Goal: Task Accomplishment & Management: Use online tool/utility

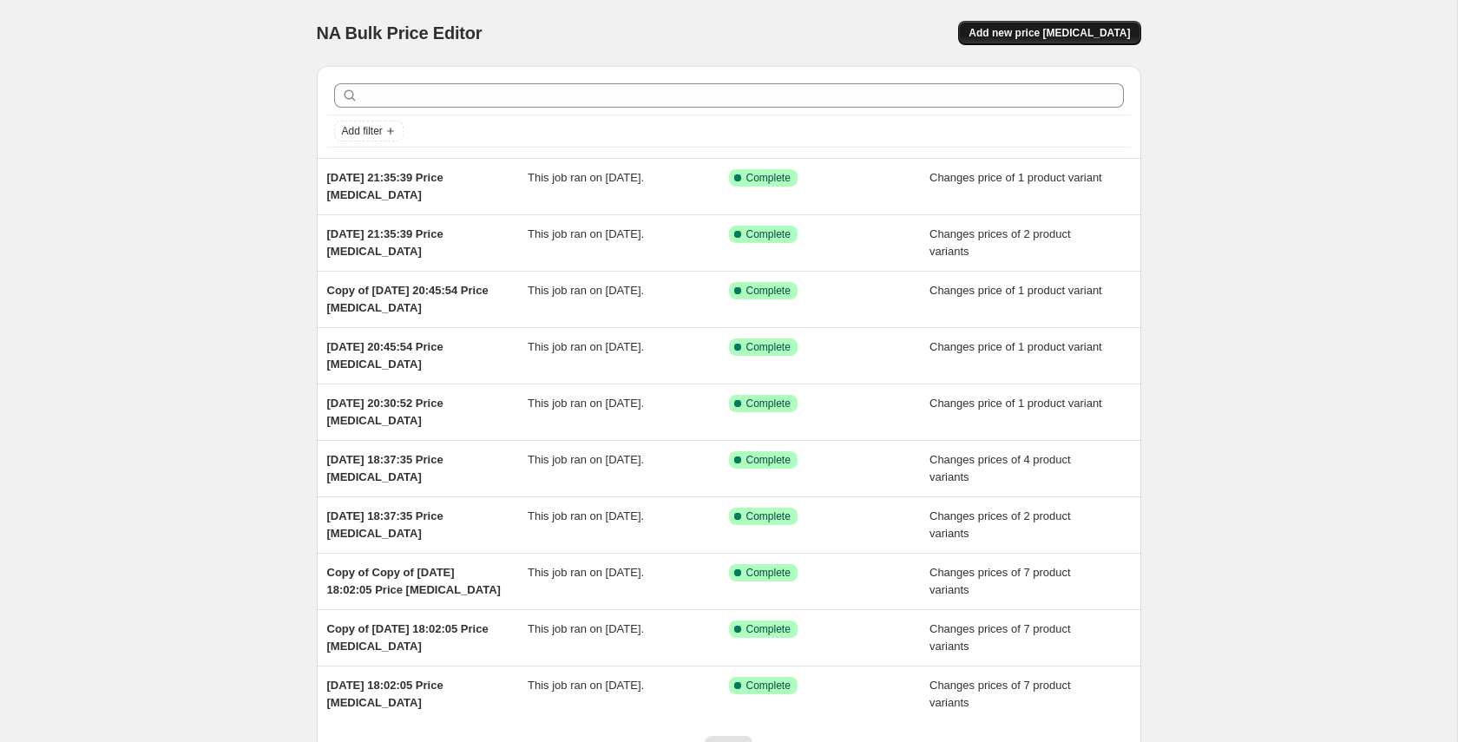
click at [1116, 38] on span "Add new price [MEDICAL_DATA]" at bounding box center [1048, 33] width 161 height 14
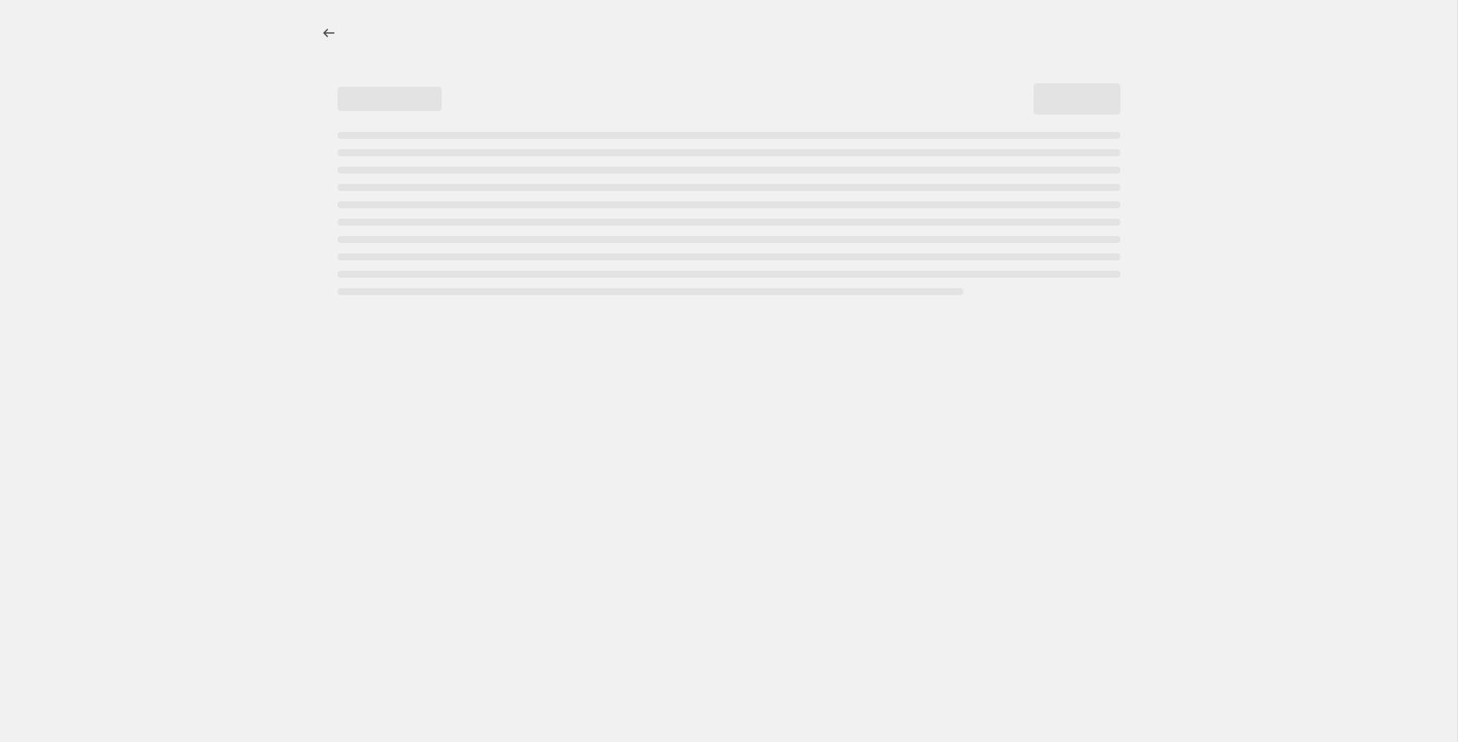
select select "percentage"
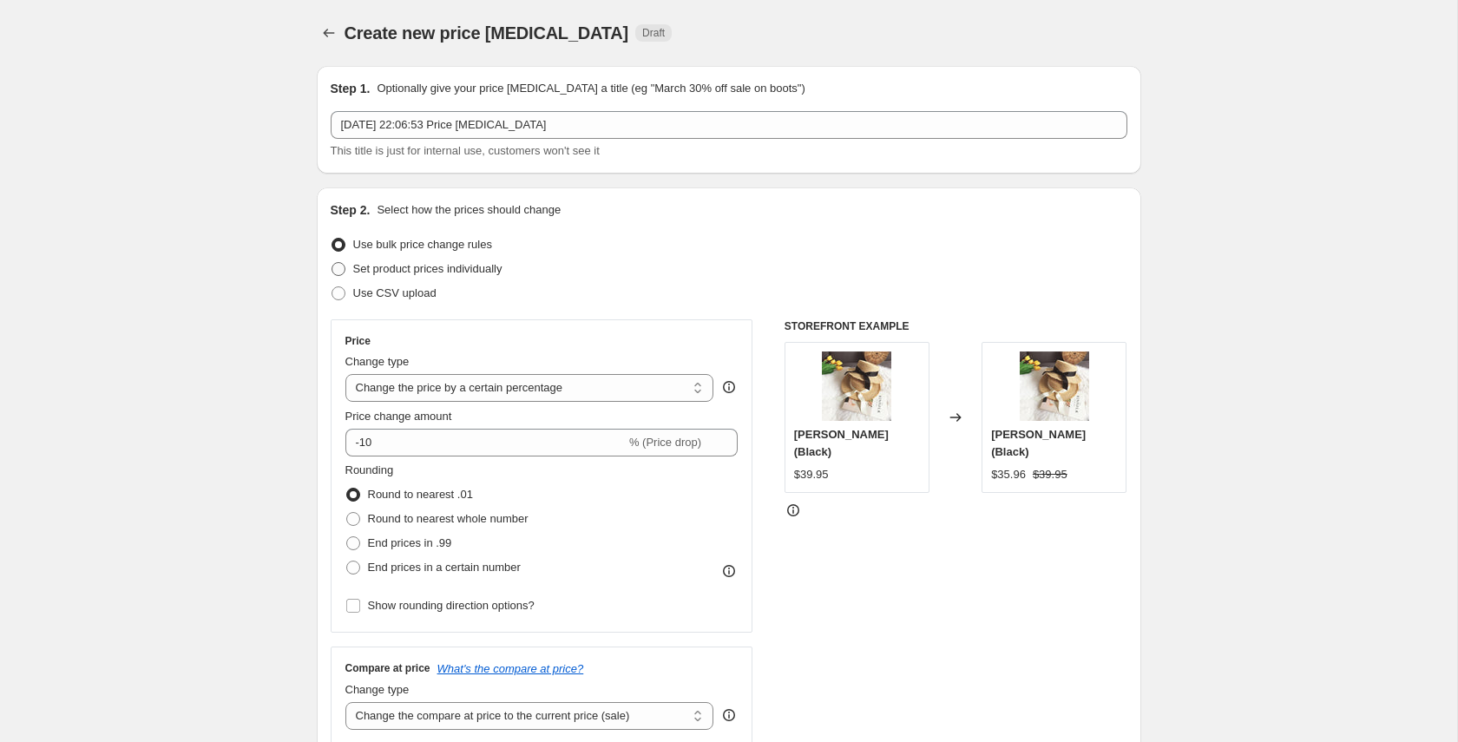
click at [465, 278] on label "Set product prices individually" at bounding box center [417, 269] width 172 height 24
click at [332, 263] on input "Set product prices individually" at bounding box center [331, 262] width 1 height 1
radio input "true"
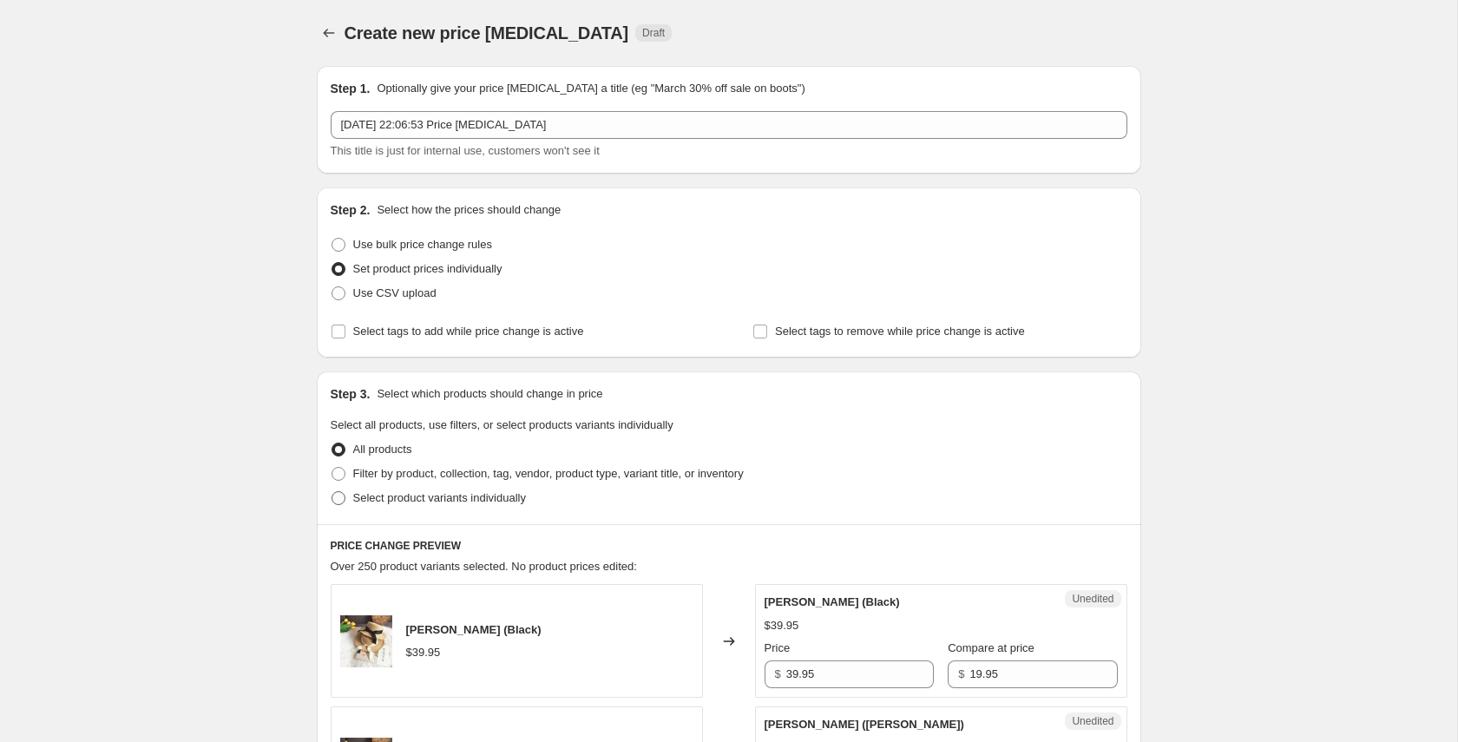
click at [374, 496] on span "Select product variants individually" at bounding box center [439, 497] width 173 height 13
click at [332, 492] on input "Select product variants individually" at bounding box center [331, 491] width 1 height 1
radio input "true"
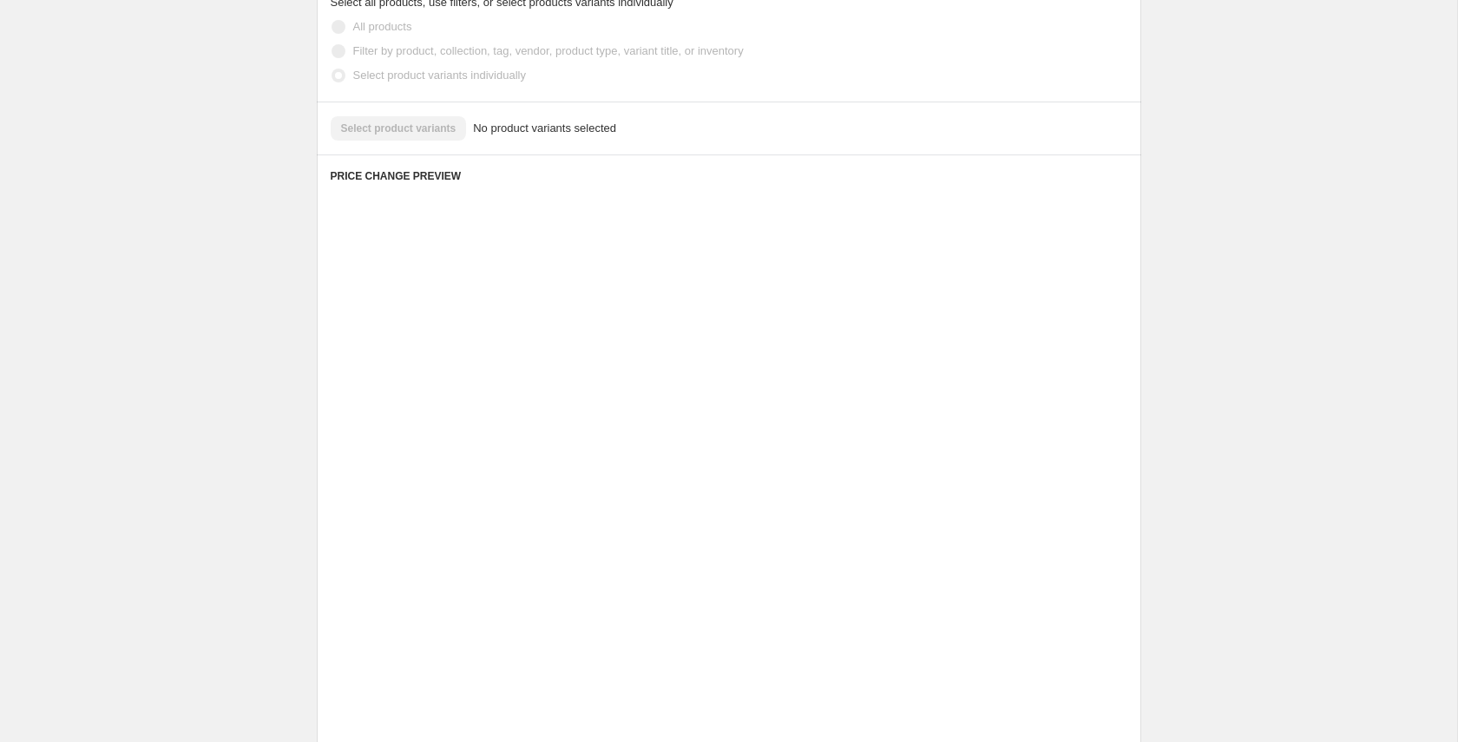
scroll to position [266, 0]
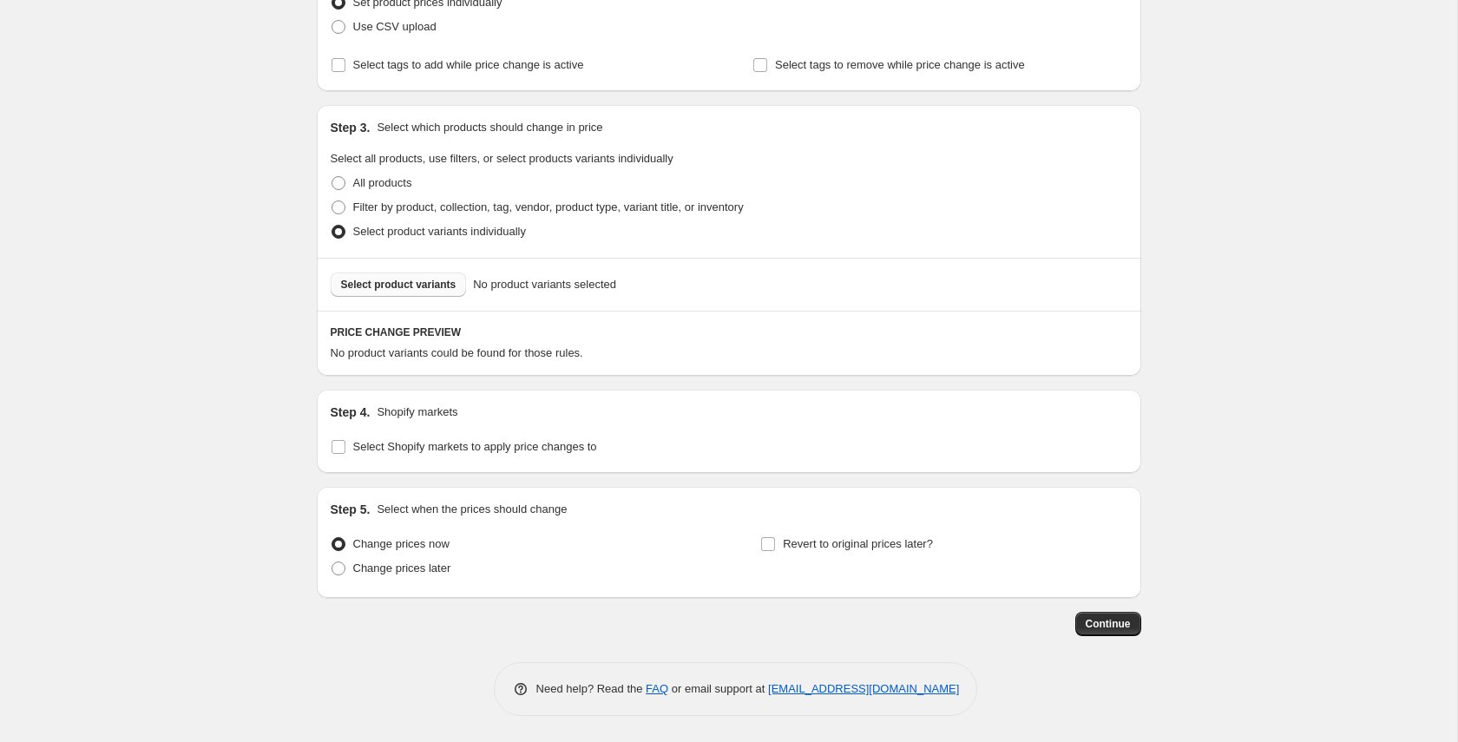
click at [379, 285] on span "Select product variants" at bounding box center [398, 285] width 115 height 14
click at [413, 283] on span "Select product variants" at bounding box center [398, 285] width 115 height 14
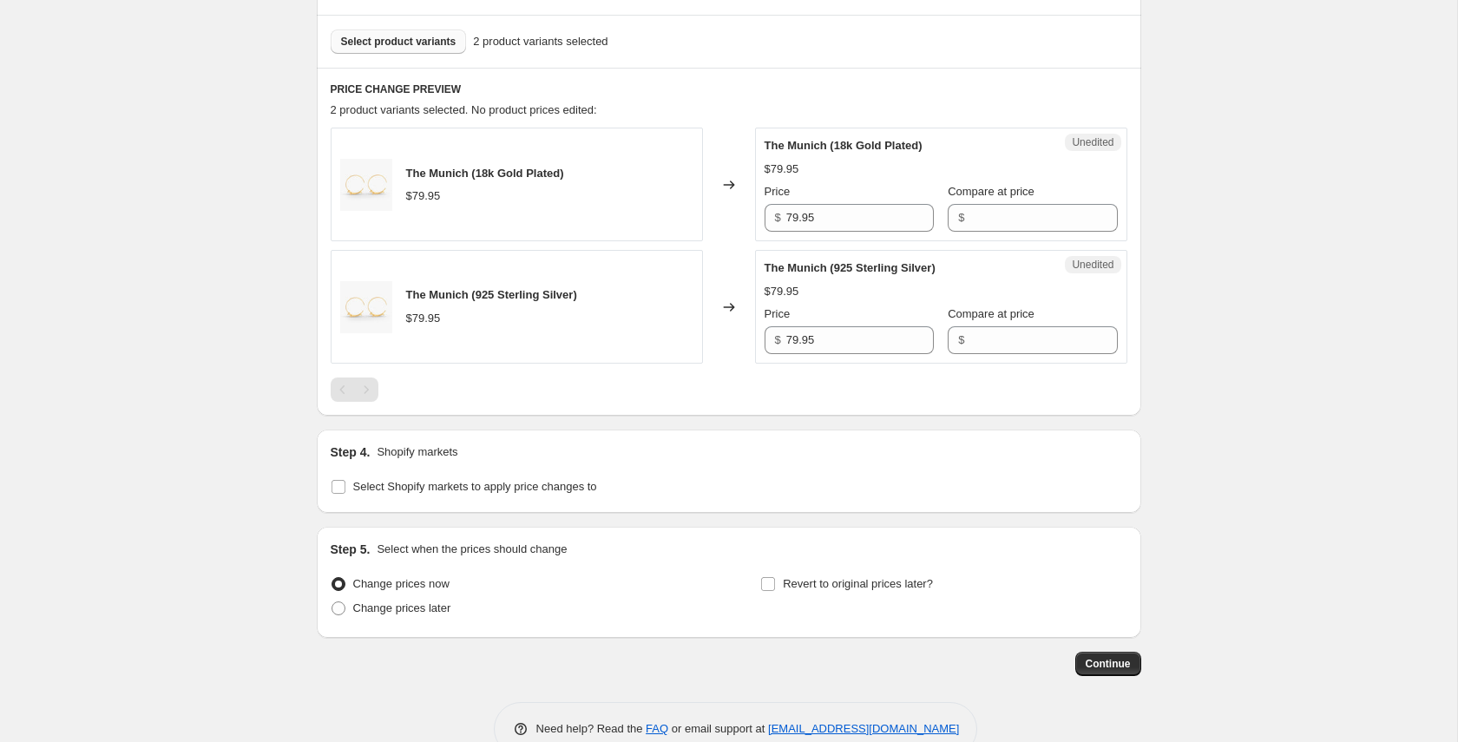
scroll to position [549, 0]
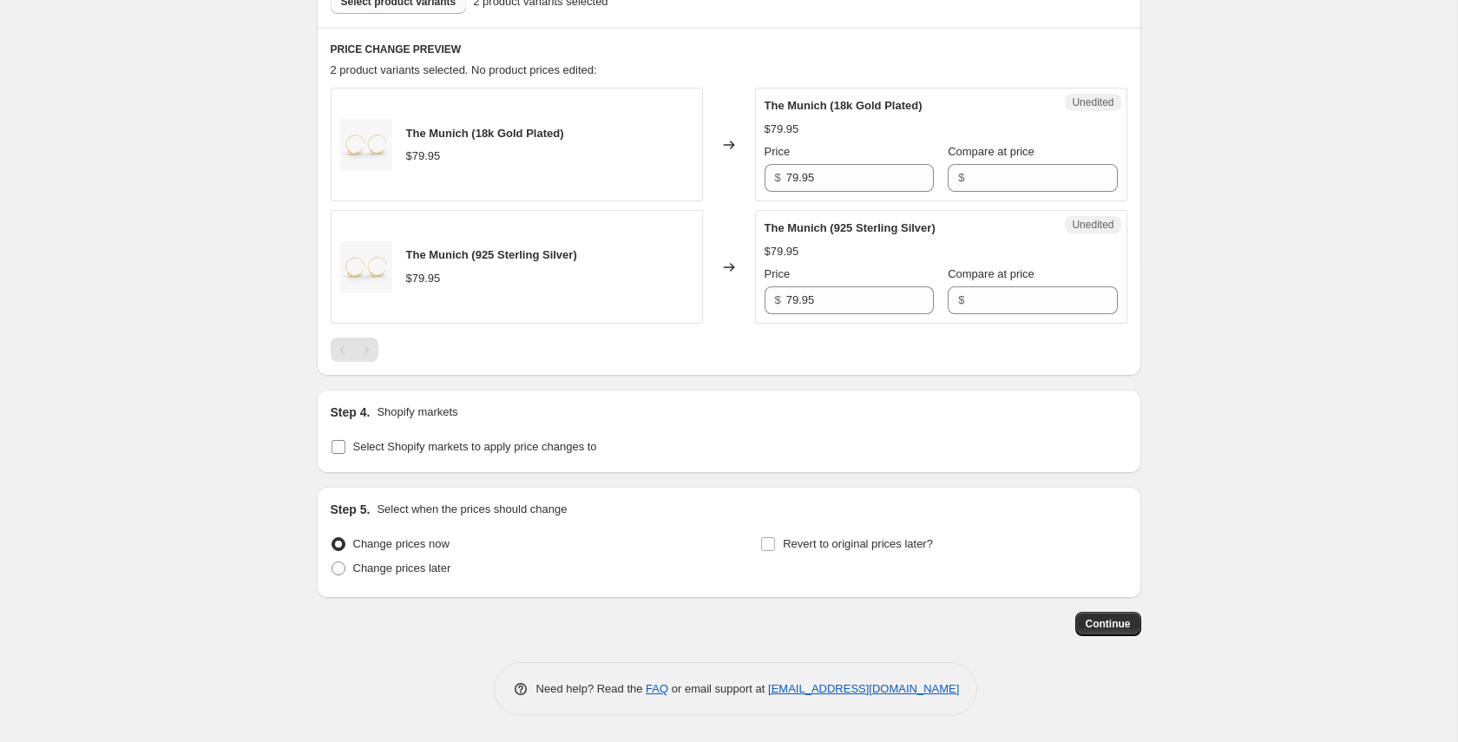
click at [364, 455] on span "Select Shopify markets to apply price changes to" at bounding box center [475, 446] width 244 height 17
click at [345, 454] on input "Select Shopify markets to apply price changes to" at bounding box center [338, 447] width 14 height 14
checkbox input "true"
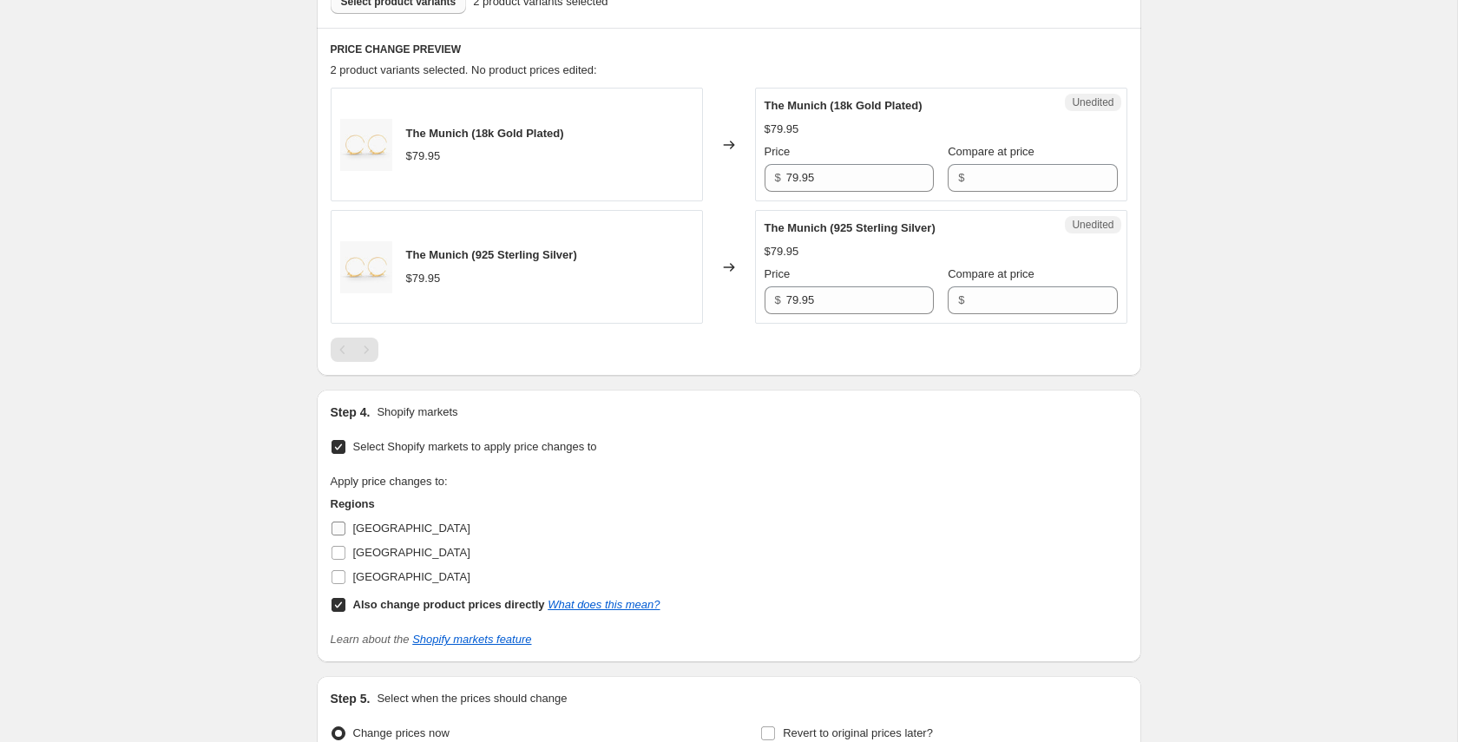
click at [353, 531] on span "[GEOGRAPHIC_DATA]" at bounding box center [411, 528] width 117 height 13
click at [345, 531] on input "[GEOGRAPHIC_DATA]" at bounding box center [338, 529] width 14 height 14
checkbox input "true"
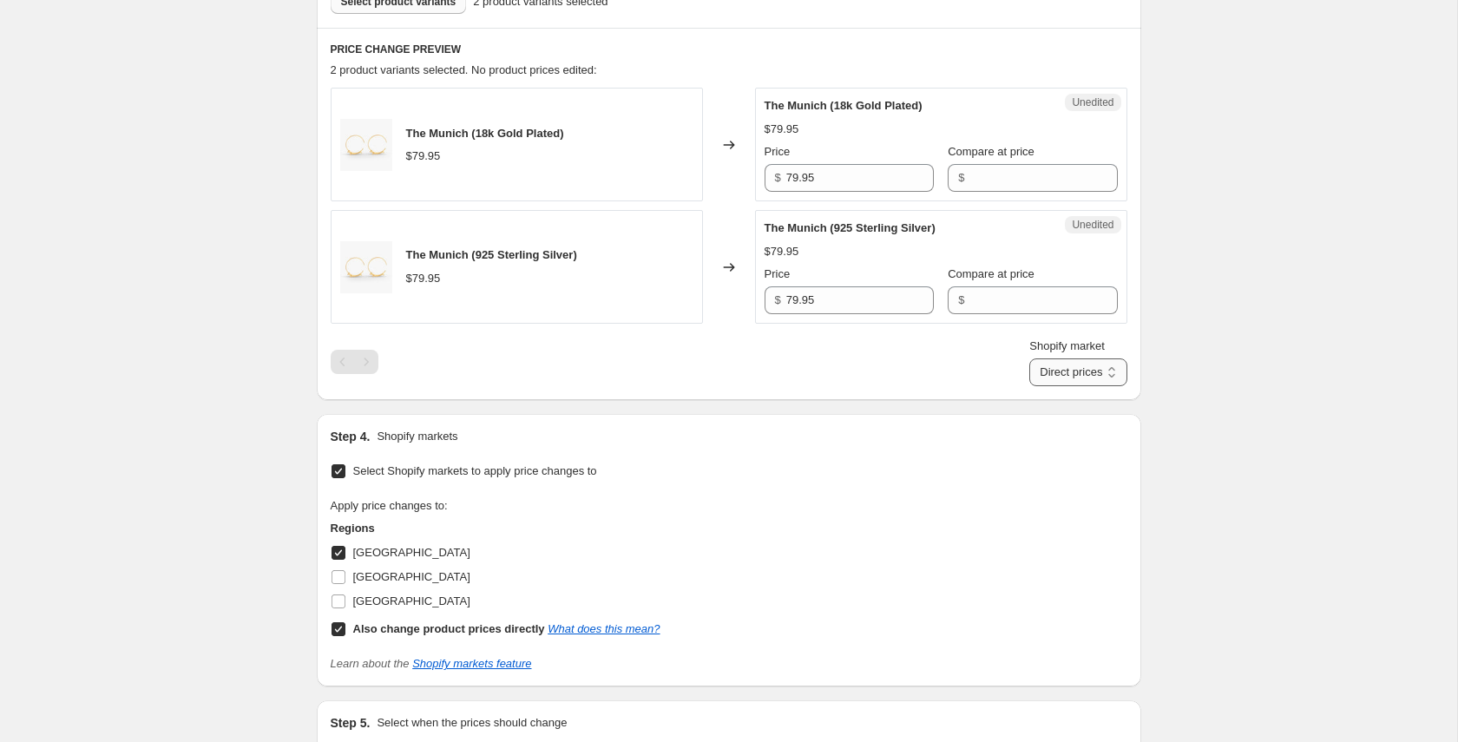
click at [1055, 377] on select "Direct prices [GEOGRAPHIC_DATA]" at bounding box center [1077, 372] width 97 height 28
select select "13689618652"
click at [1046, 386] on select "Direct prices [GEOGRAPHIC_DATA]" at bounding box center [1077, 372] width 97 height 28
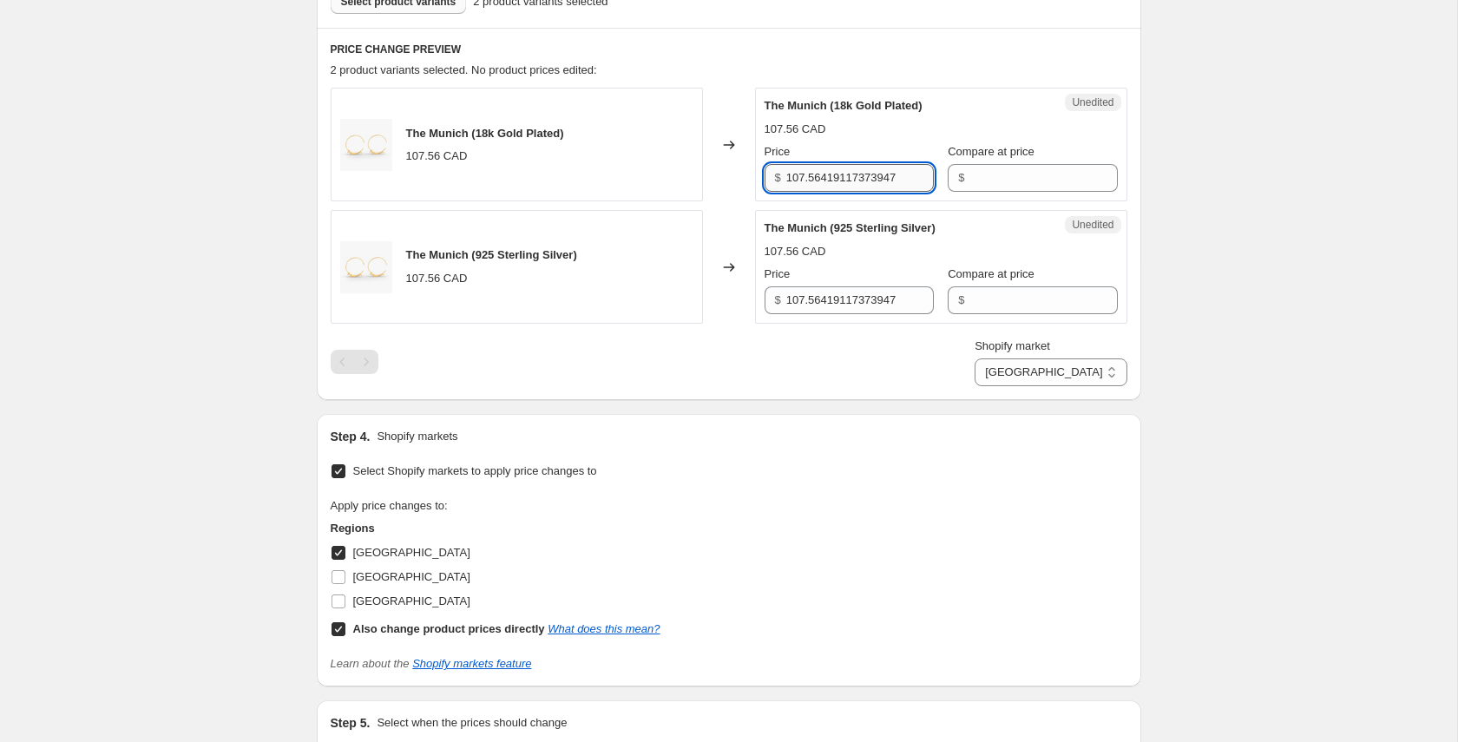
click at [820, 177] on input "107.56419117373947" at bounding box center [860, 178] width 148 height 28
type input "119.95"
click at [797, 307] on input "107.56419117373947" at bounding box center [860, 300] width 148 height 28
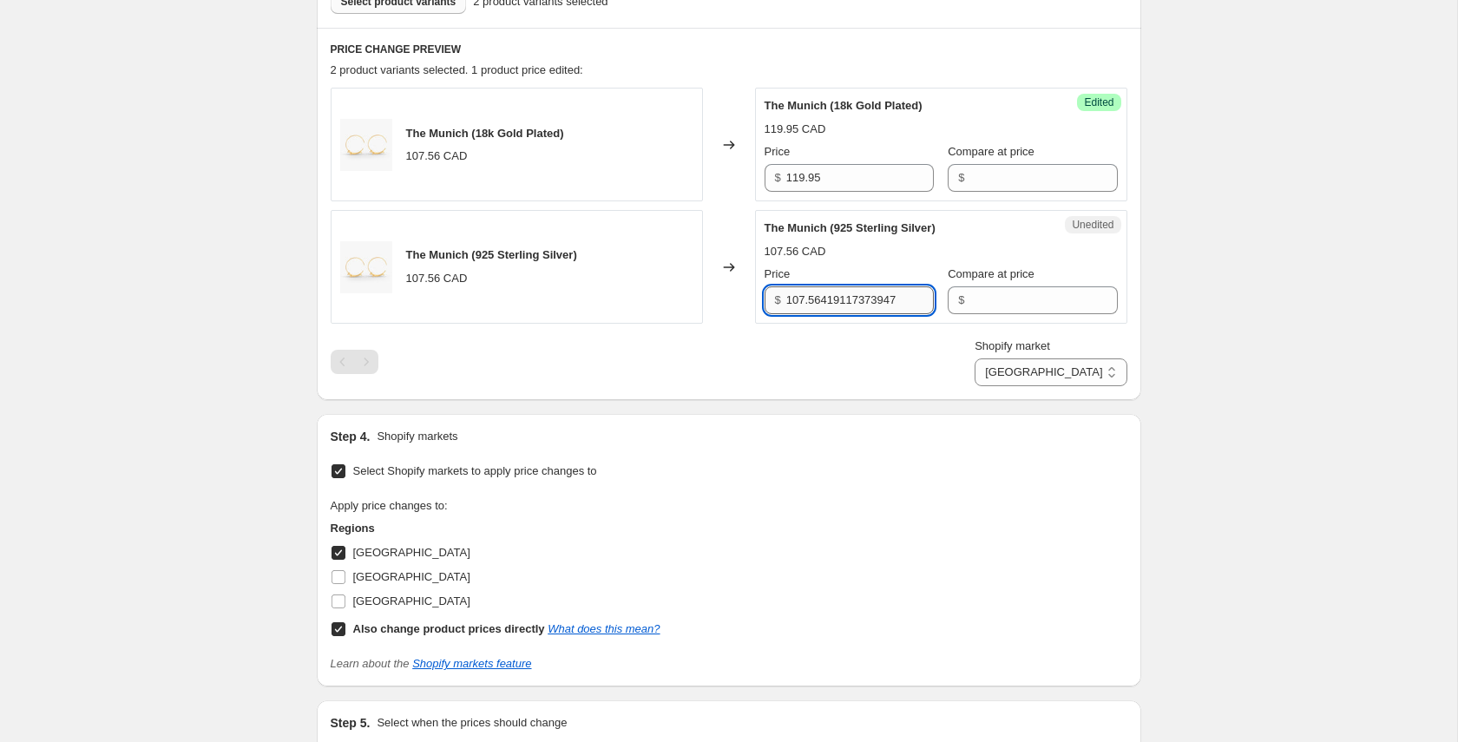
click at [797, 307] on input "107.56419117373947" at bounding box center [860, 300] width 148 height 28
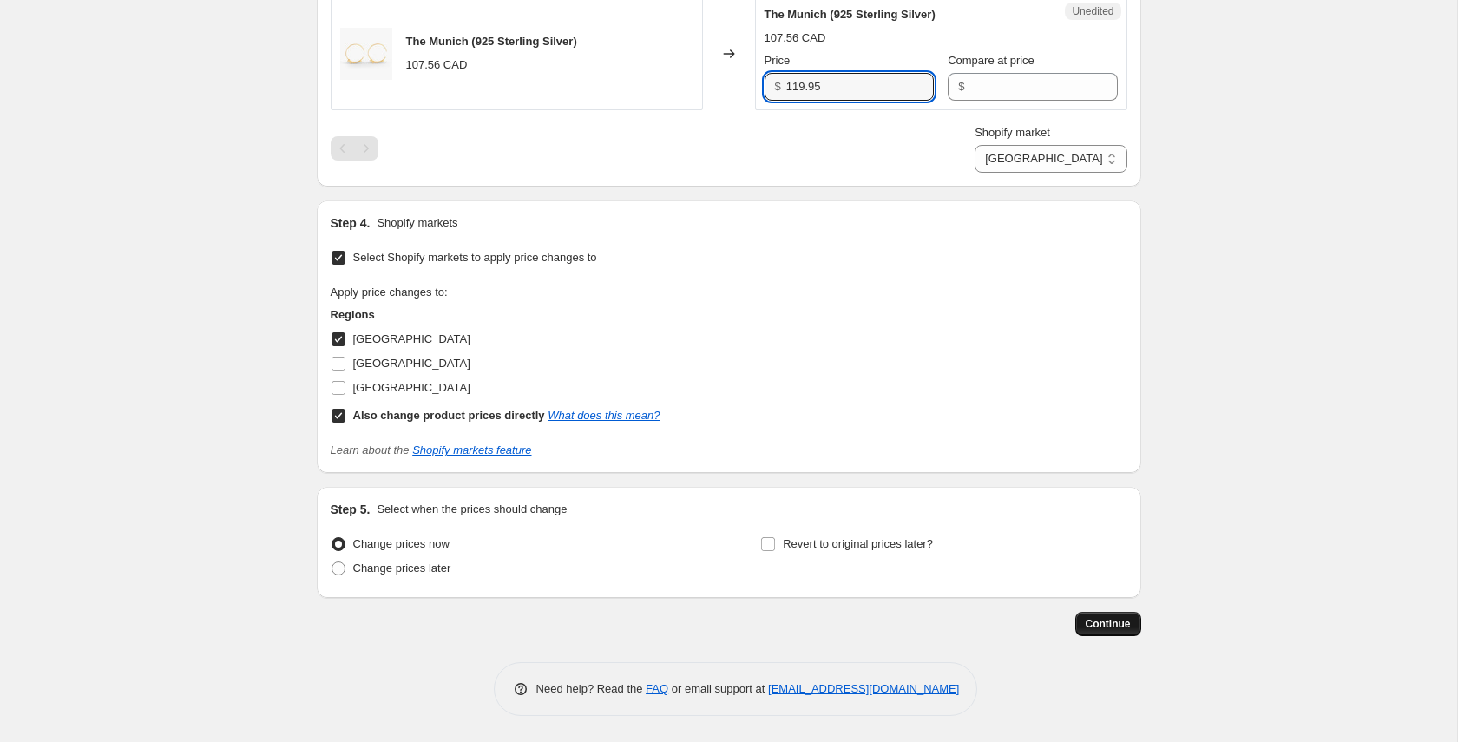
type input "119.95"
click at [1109, 612] on button "Continue" at bounding box center [1108, 624] width 66 height 24
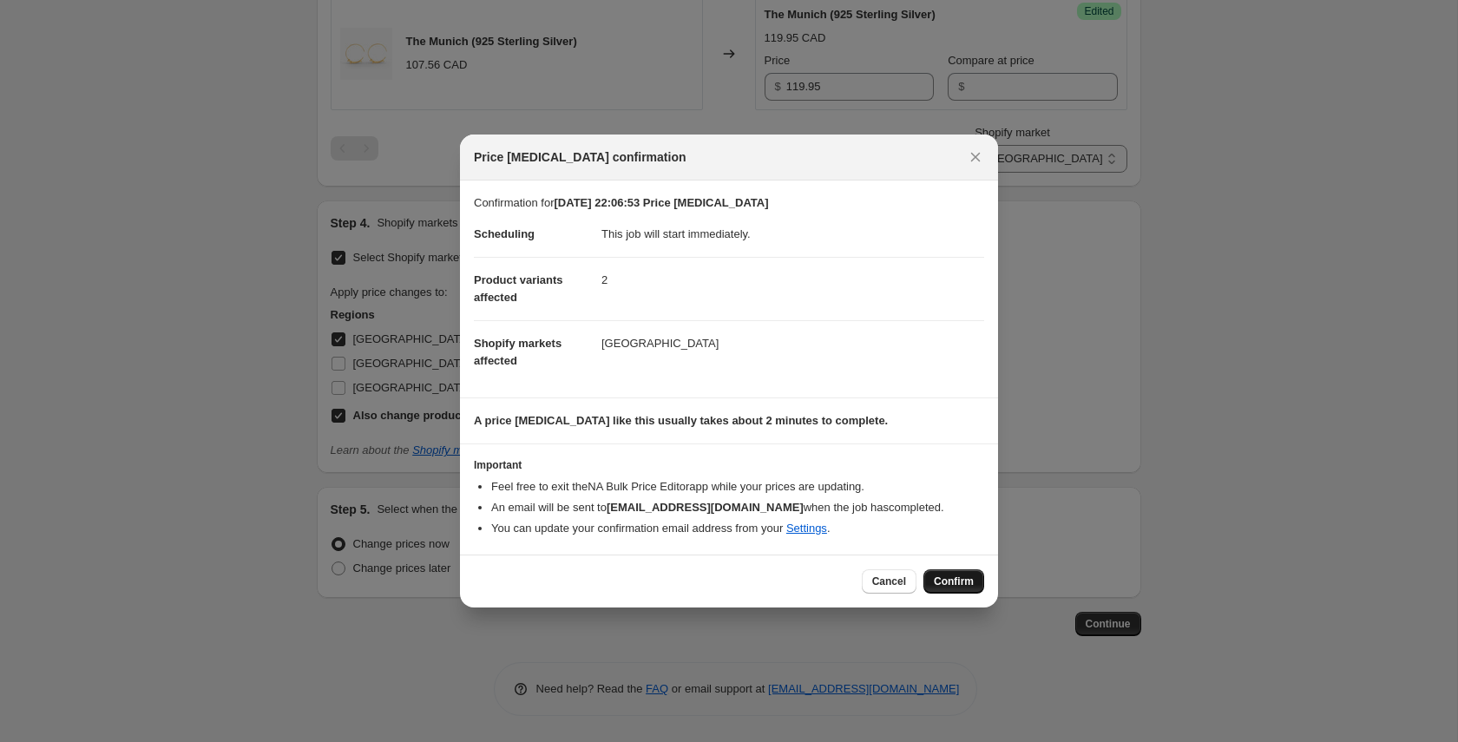
click at [948, 585] on span "Confirm" at bounding box center [954, 581] width 40 height 14
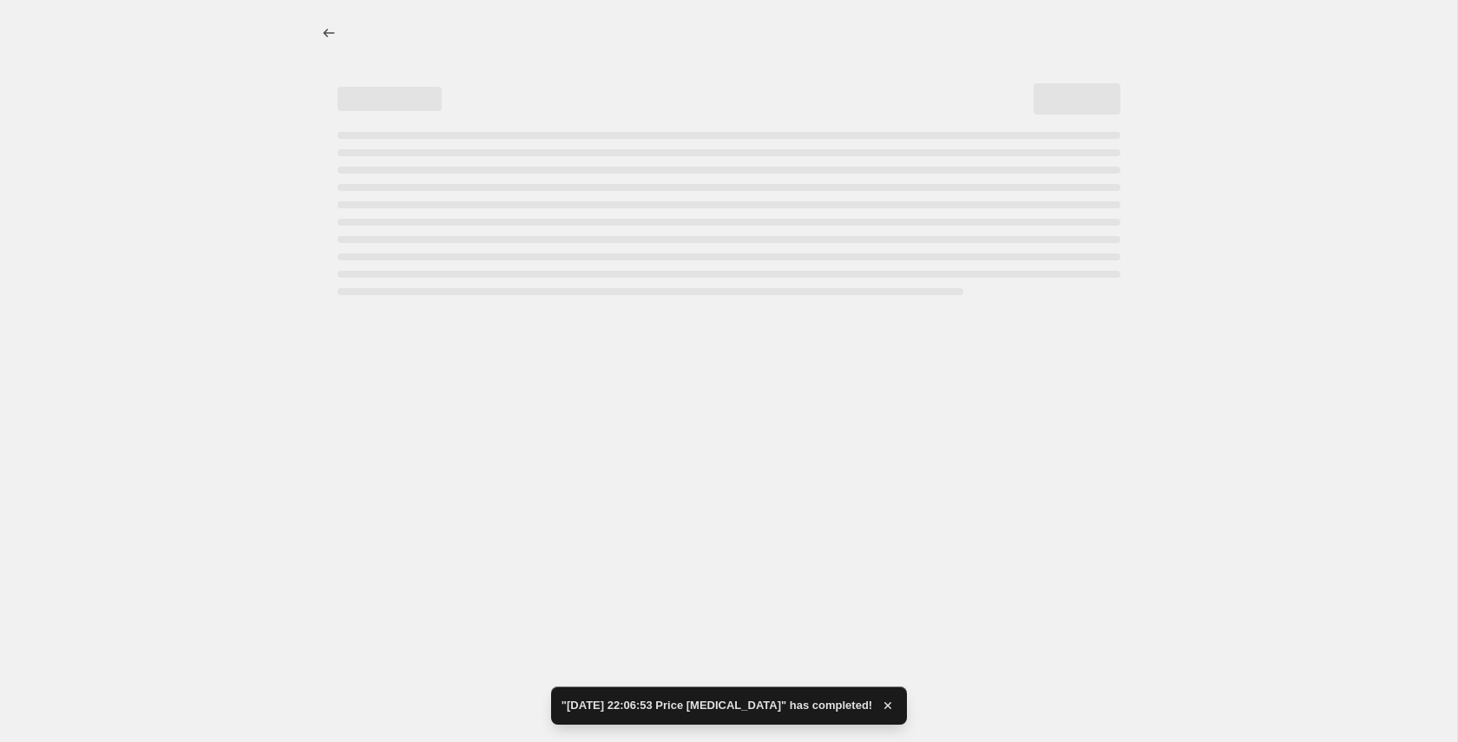
select select "13689618652"
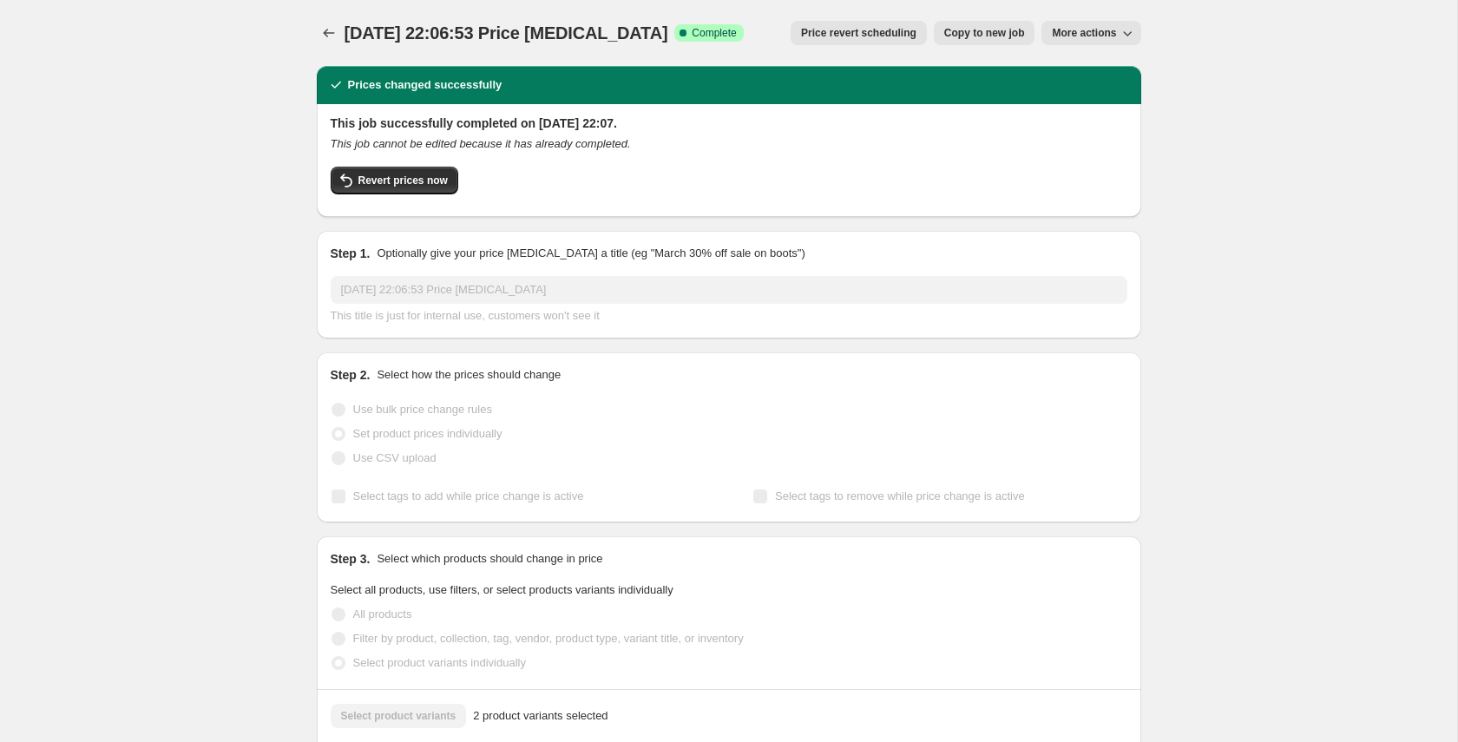
click at [1007, 38] on span "Copy to new job" at bounding box center [984, 33] width 81 height 14
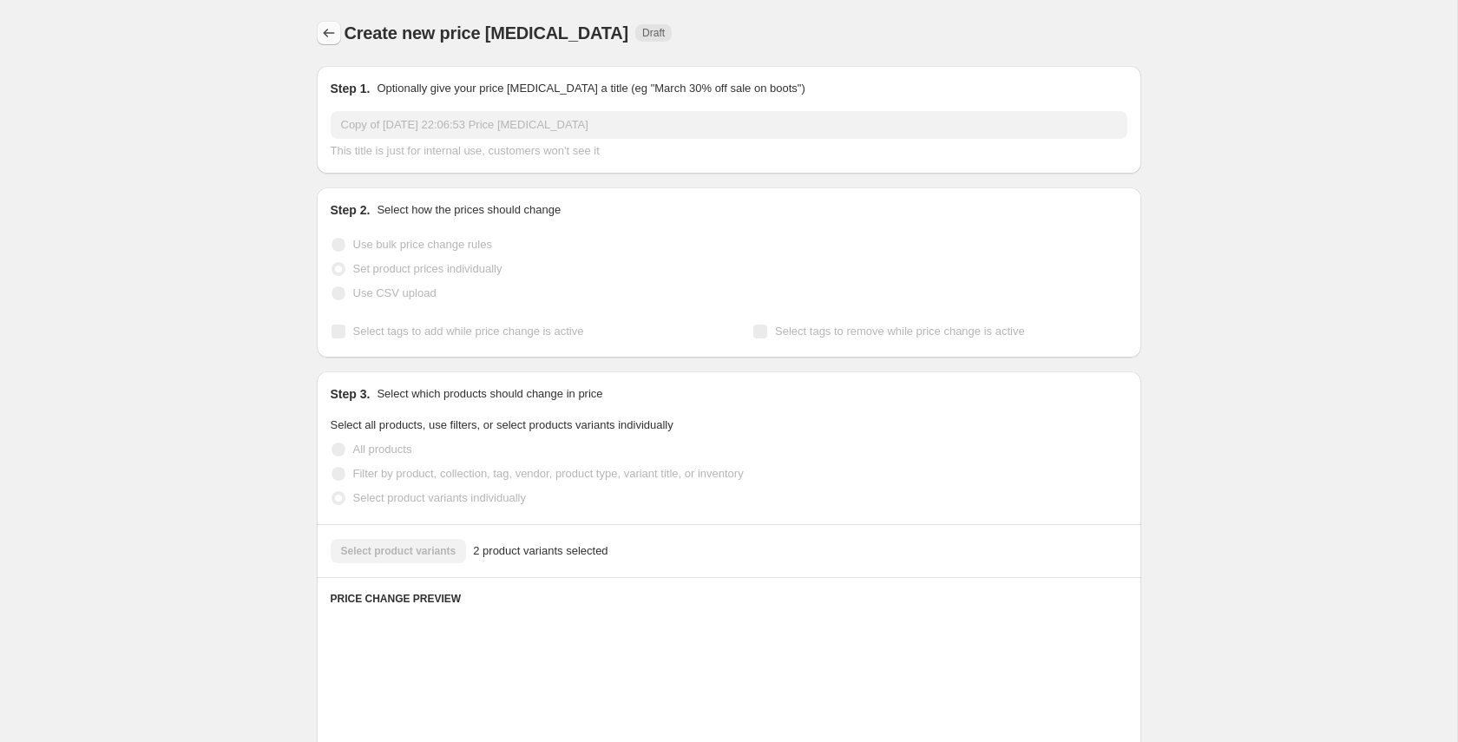
click at [331, 41] on icon "Price change jobs" at bounding box center [328, 32] width 17 height 17
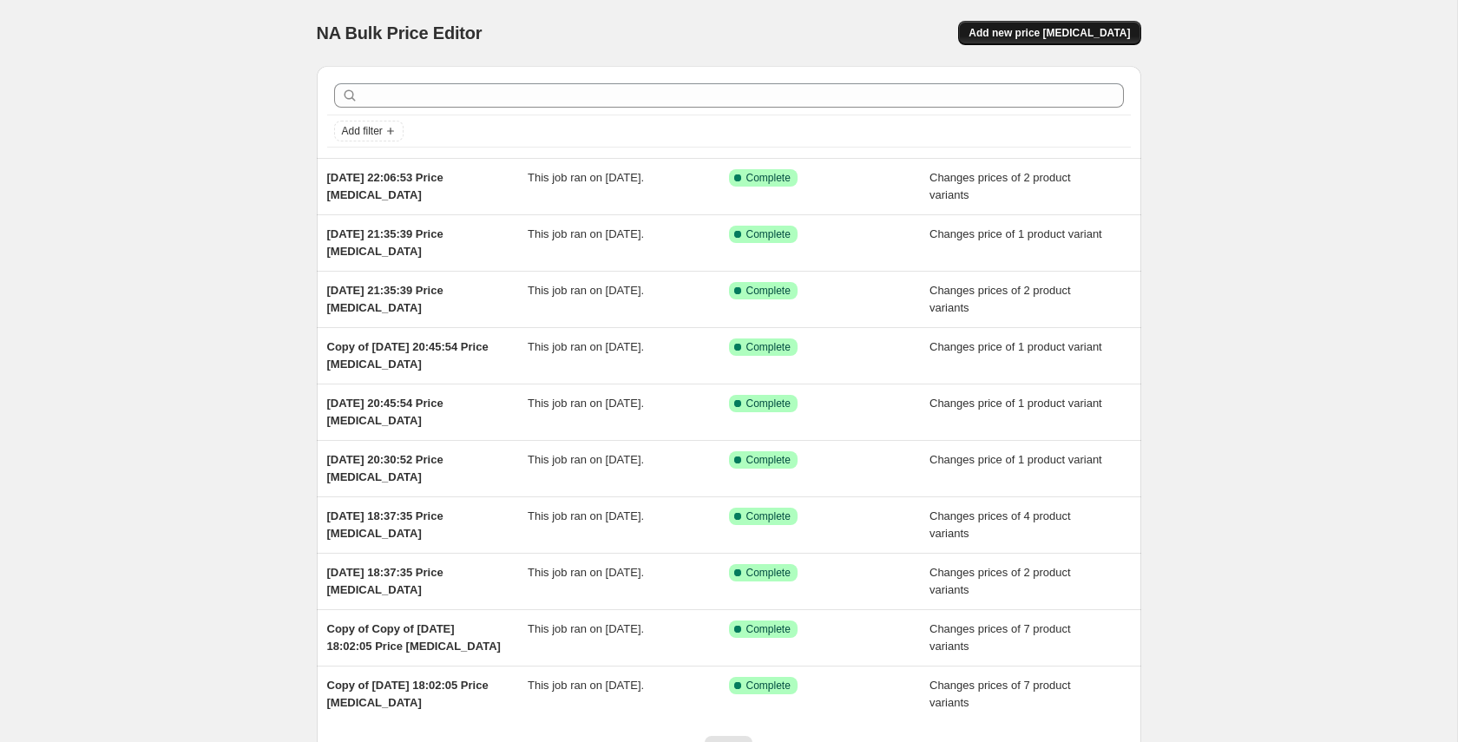
click at [1092, 32] on span "Add new price [MEDICAL_DATA]" at bounding box center [1048, 33] width 161 height 14
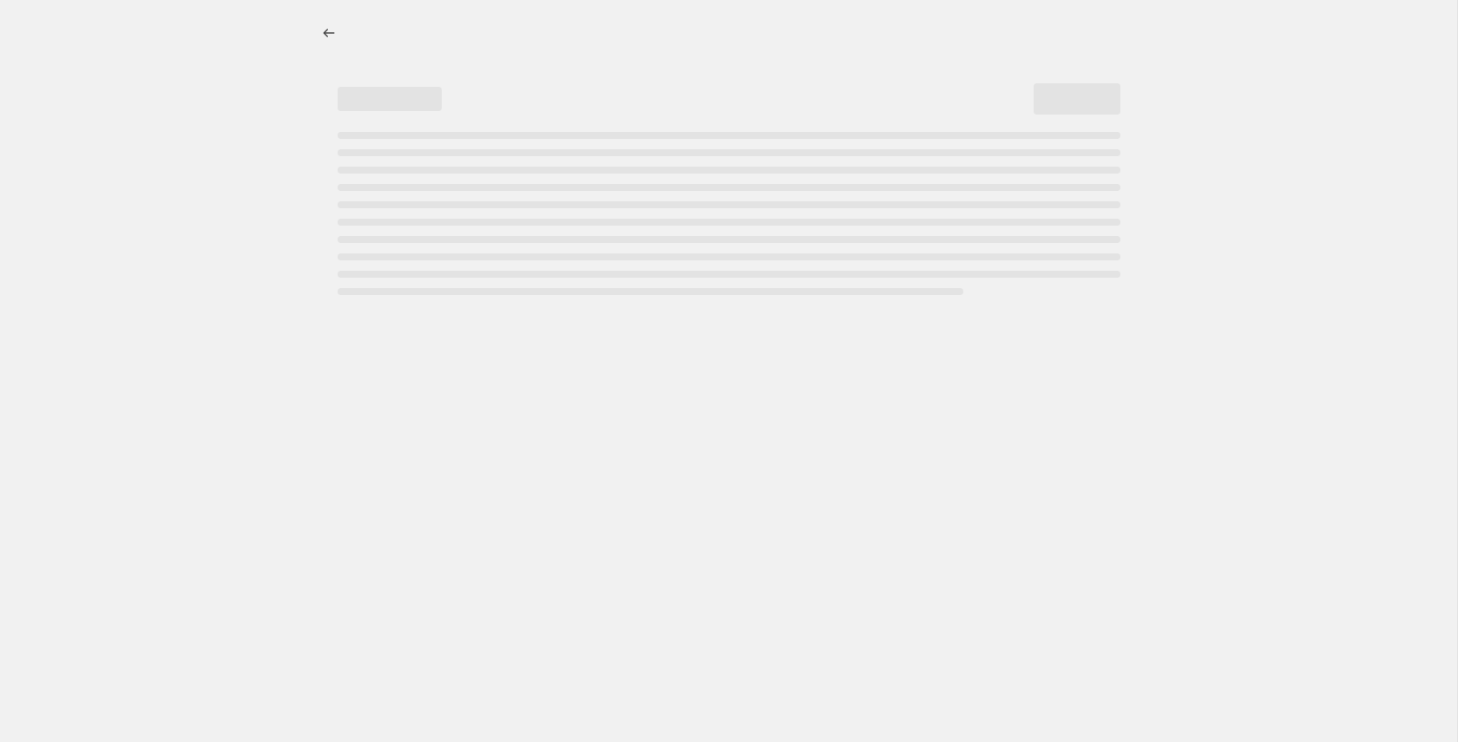
select select "percentage"
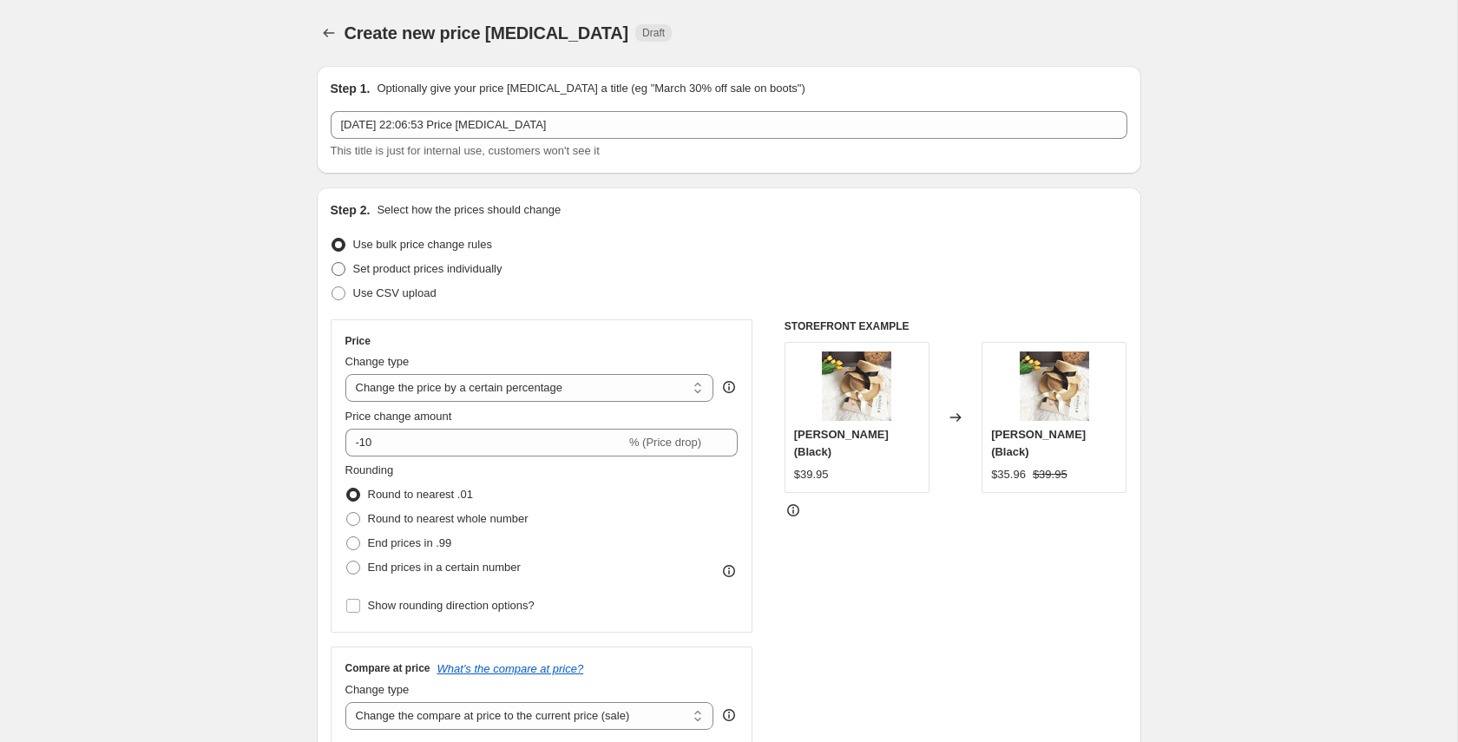
click at [390, 258] on label "Set product prices individually" at bounding box center [417, 269] width 172 height 24
click at [332, 262] on input "Set product prices individually" at bounding box center [331, 262] width 1 height 1
radio input "true"
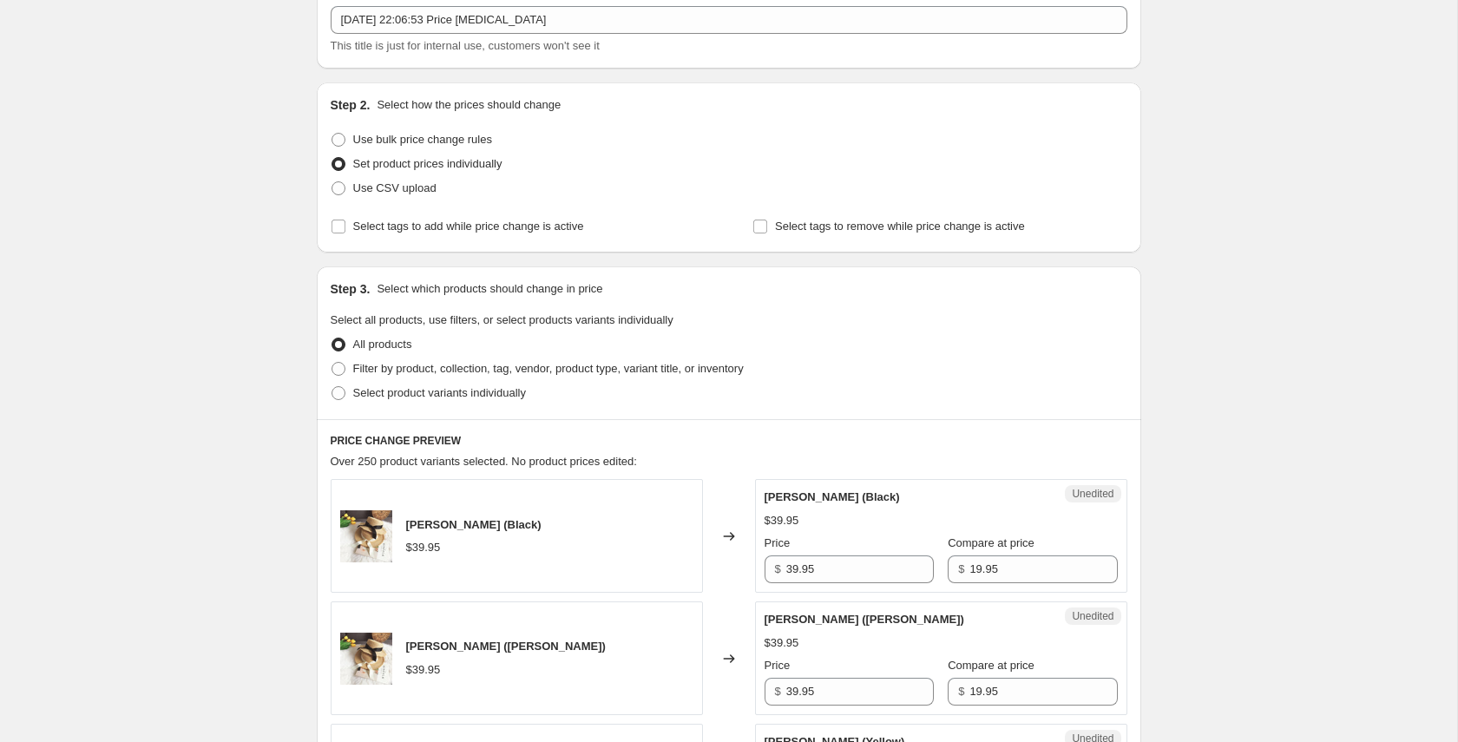
scroll to position [183, 0]
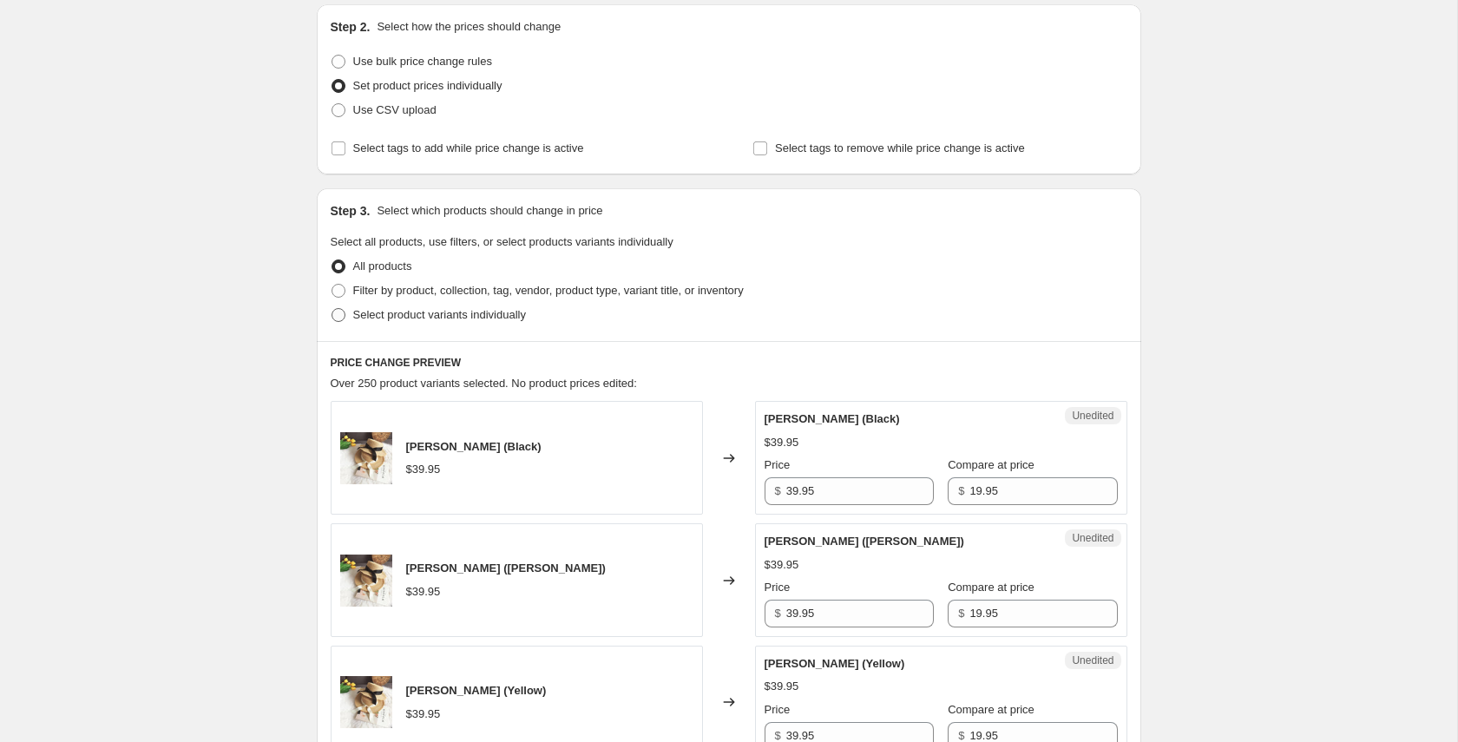
click at [399, 321] on span "Select product variants individually" at bounding box center [439, 314] width 173 height 13
click at [332, 309] on input "Select product variants individually" at bounding box center [331, 308] width 1 height 1
radio input "true"
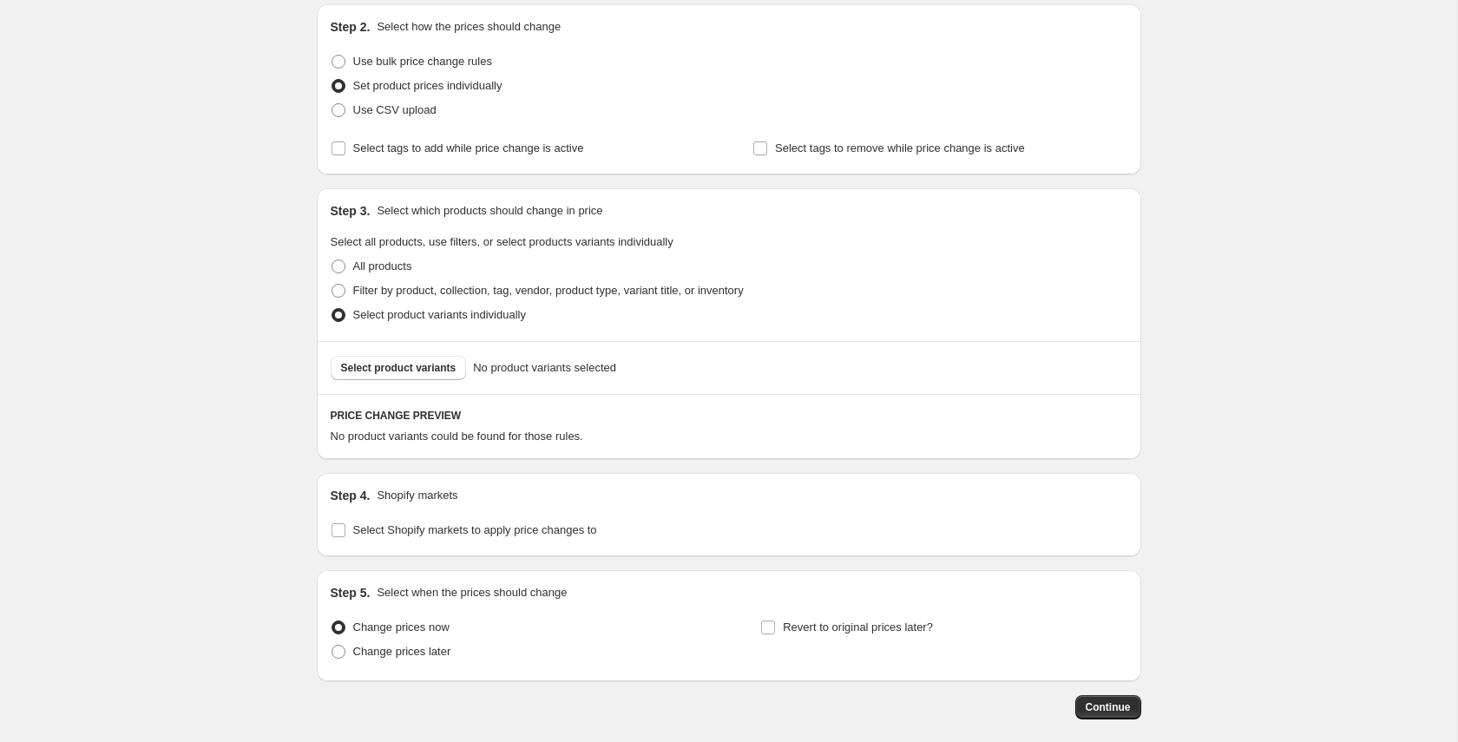
click at [399, 381] on div "Select product variants No product variants selected" at bounding box center [729, 367] width 824 height 53
click at [399, 374] on span "Select product variants" at bounding box center [398, 368] width 115 height 14
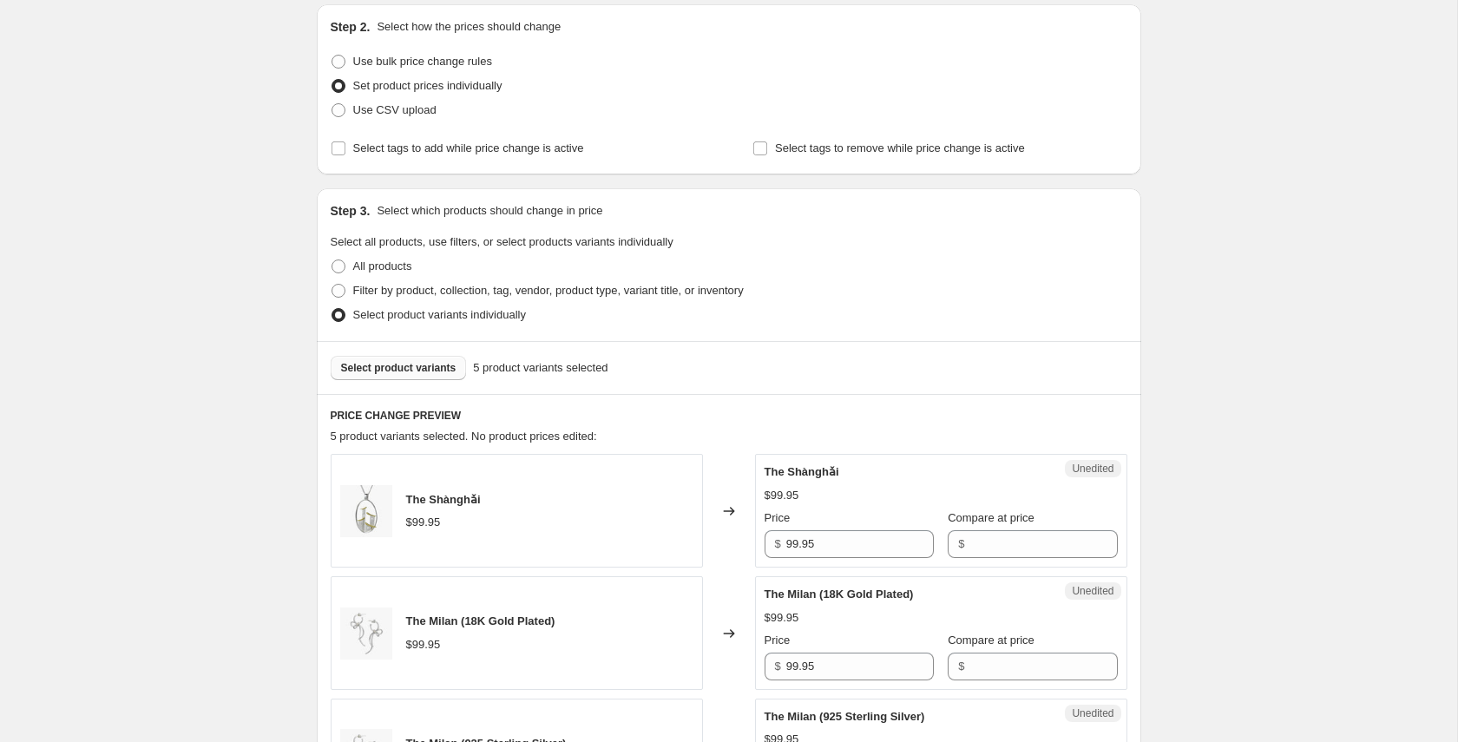
scroll to position [417, 0]
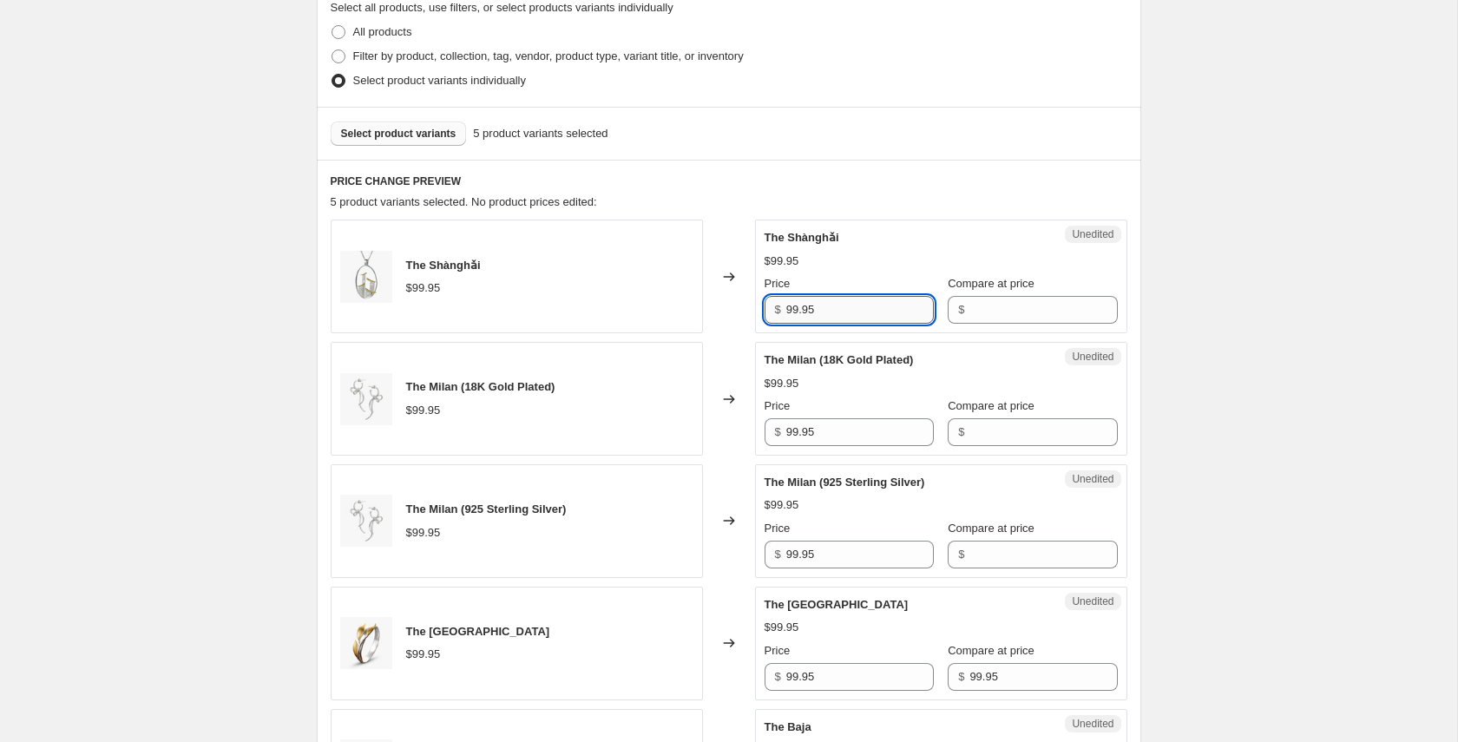
click at [803, 321] on input "99.95" at bounding box center [860, 310] width 148 height 28
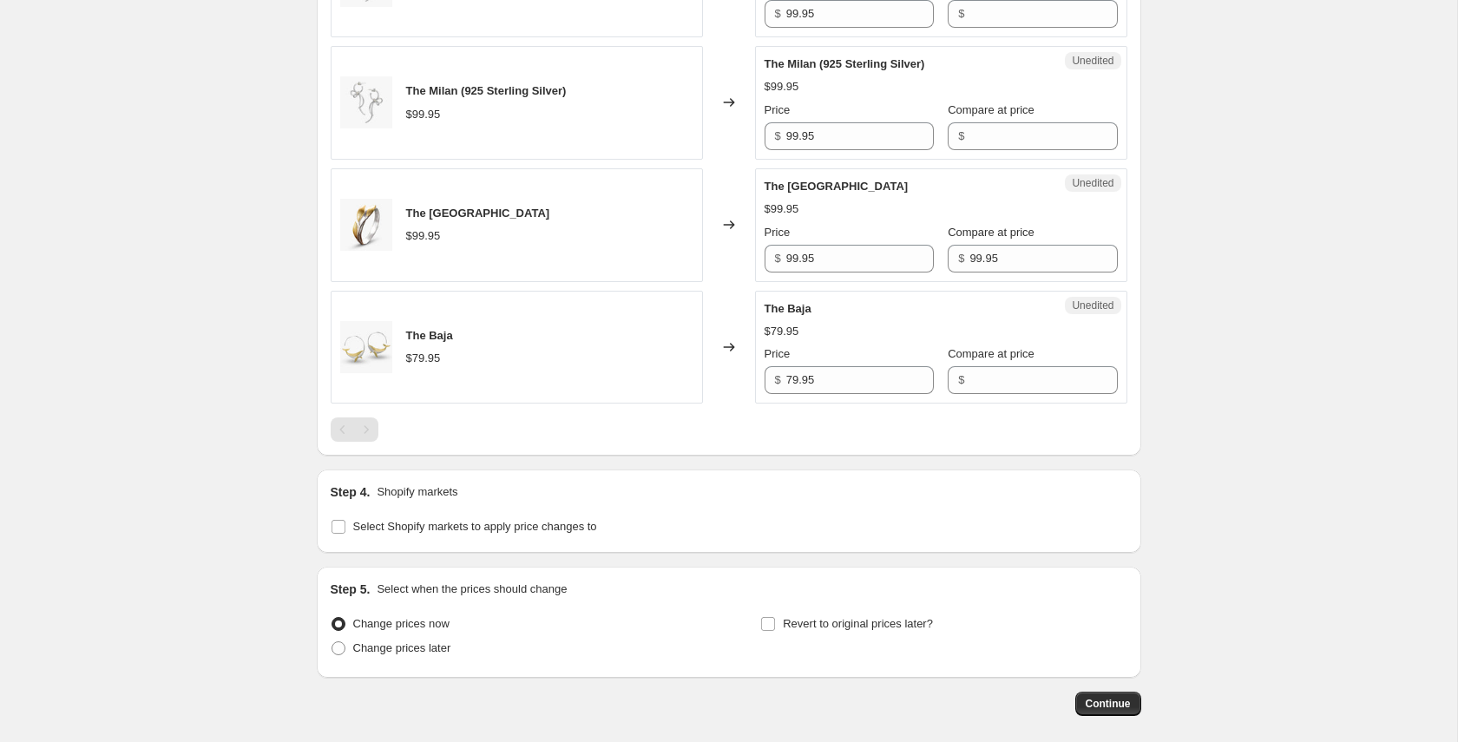
scroll to position [916, 0]
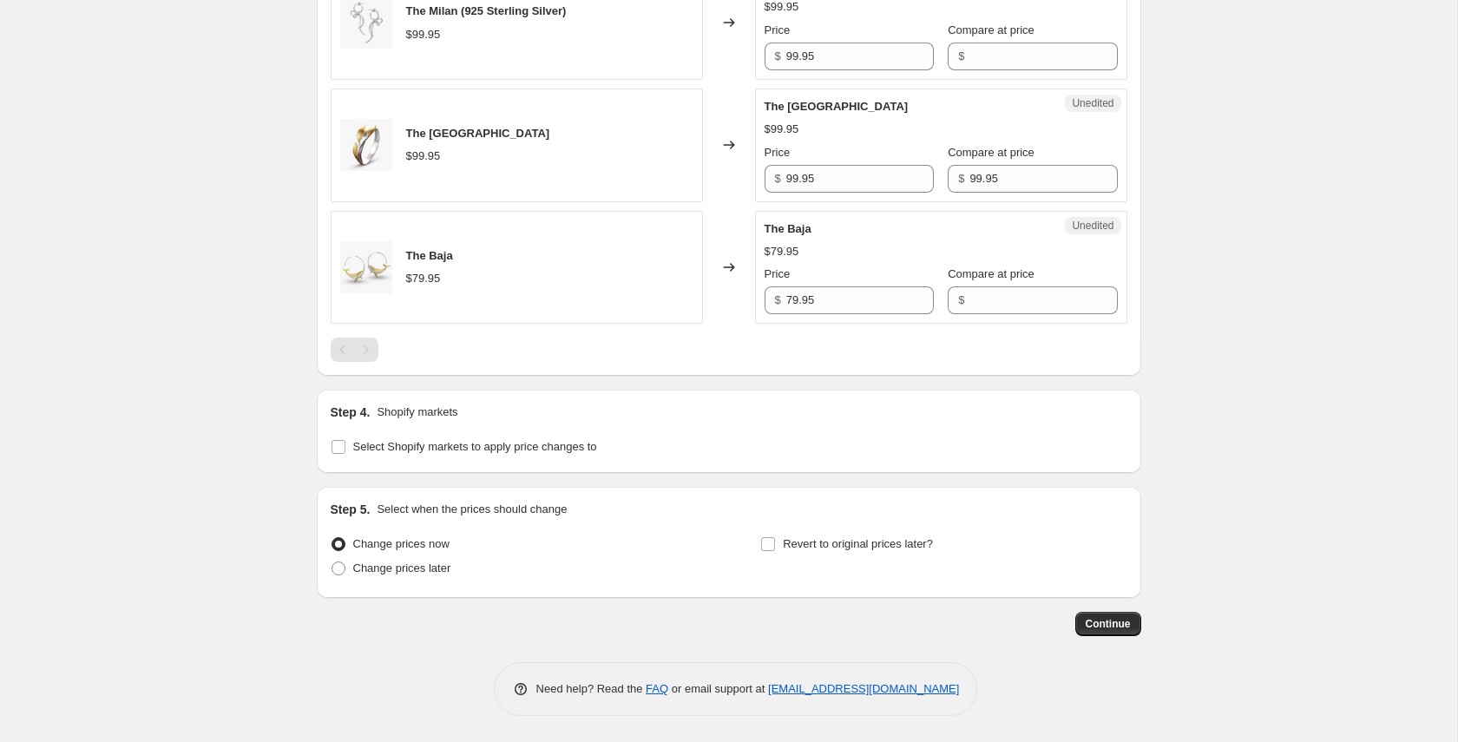
type input "119.95"
click at [391, 469] on div "Step 4. Shopify markets Select Shopify markets to apply price changes to" at bounding box center [729, 431] width 824 height 83
click at [391, 456] on span "Select Shopify markets to apply price changes to" at bounding box center [475, 446] width 244 height 17
click at [345, 454] on input "Select Shopify markets to apply price changes to" at bounding box center [338, 447] width 14 height 14
checkbox input "true"
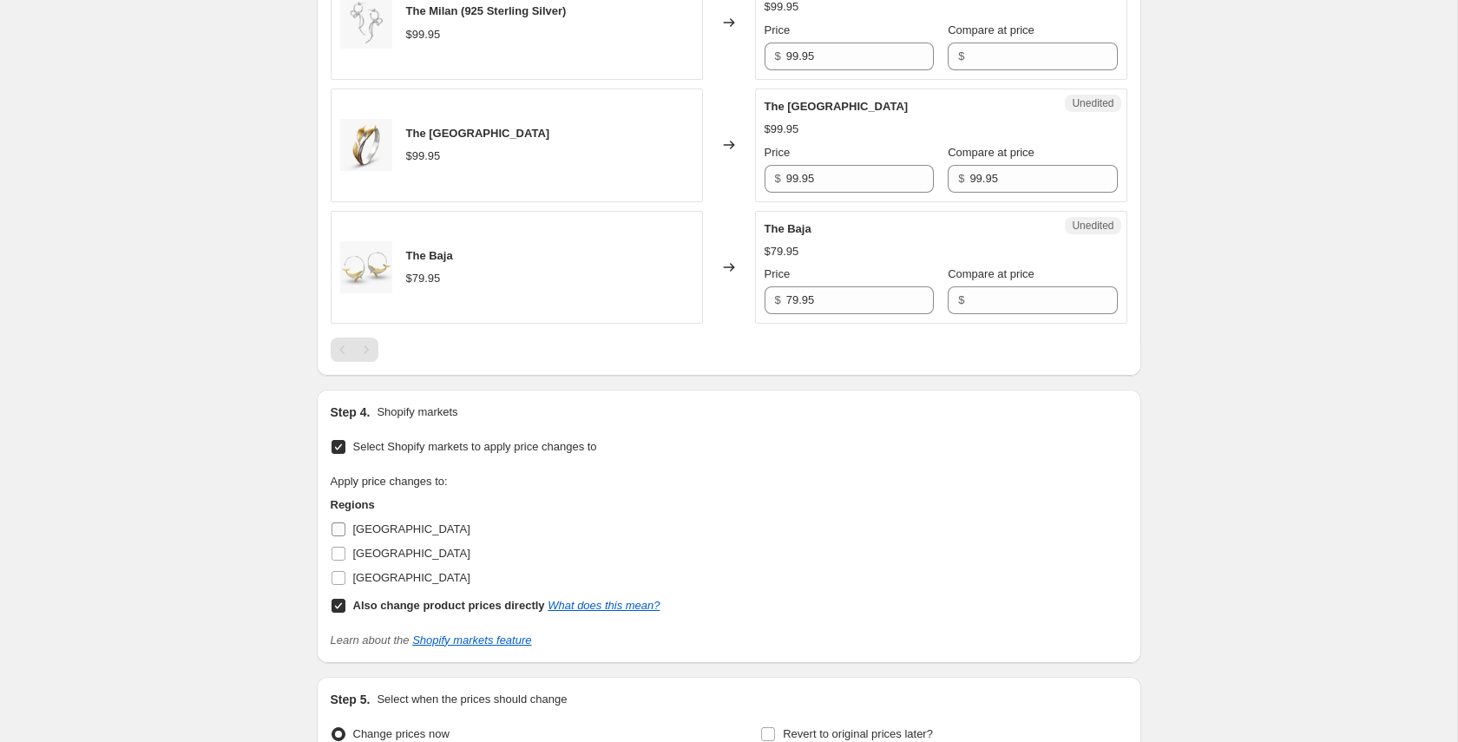
click at [375, 528] on span "[GEOGRAPHIC_DATA]" at bounding box center [411, 528] width 117 height 13
click at [345, 528] on input "[GEOGRAPHIC_DATA]" at bounding box center [338, 529] width 14 height 14
checkbox input "true"
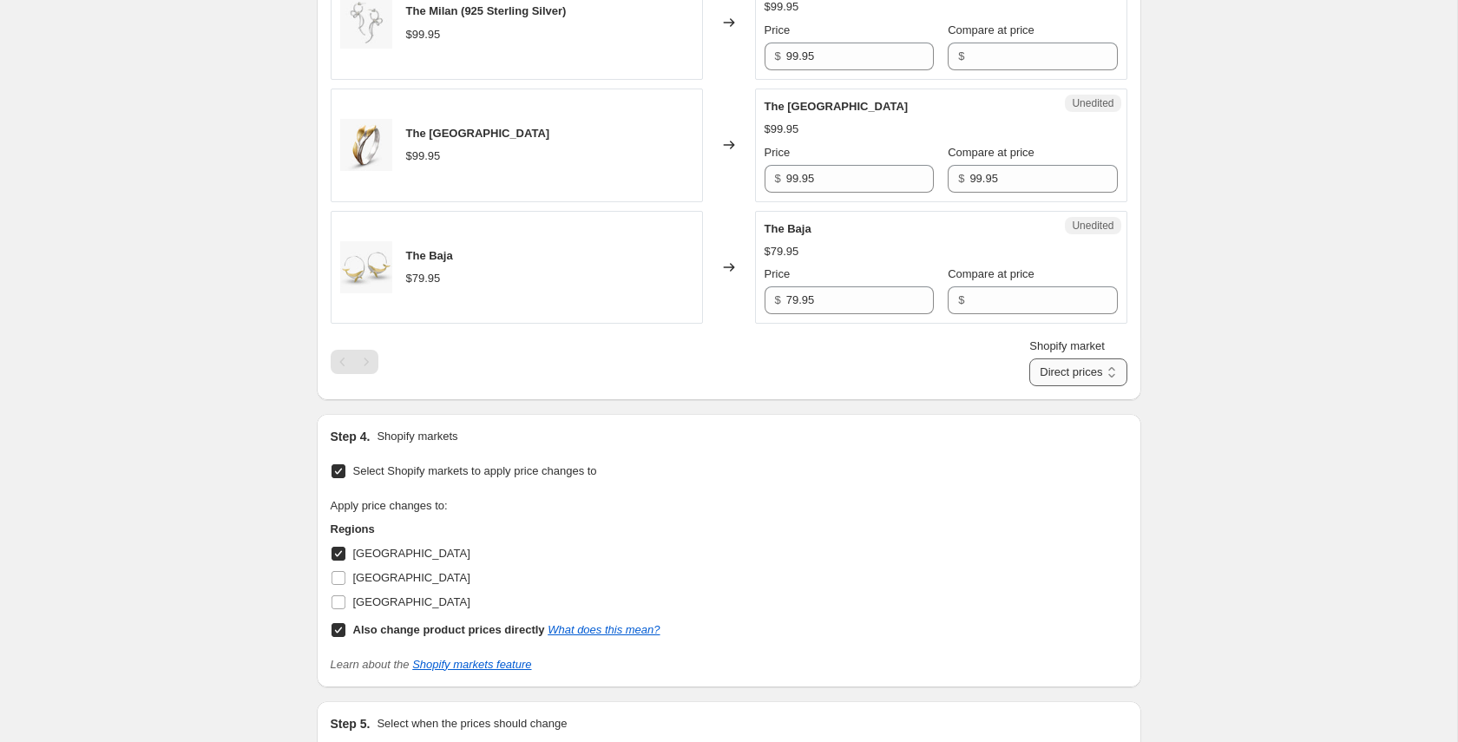
click at [1047, 361] on select "Direct prices [GEOGRAPHIC_DATA]" at bounding box center [1077, 372] width 97 height 28
select select "13689618652"
click at [1046, 386] on select "Direct prices [GEOGRAPHIC_DATA]" at bounding box center [1077, 372] width 97 height 28
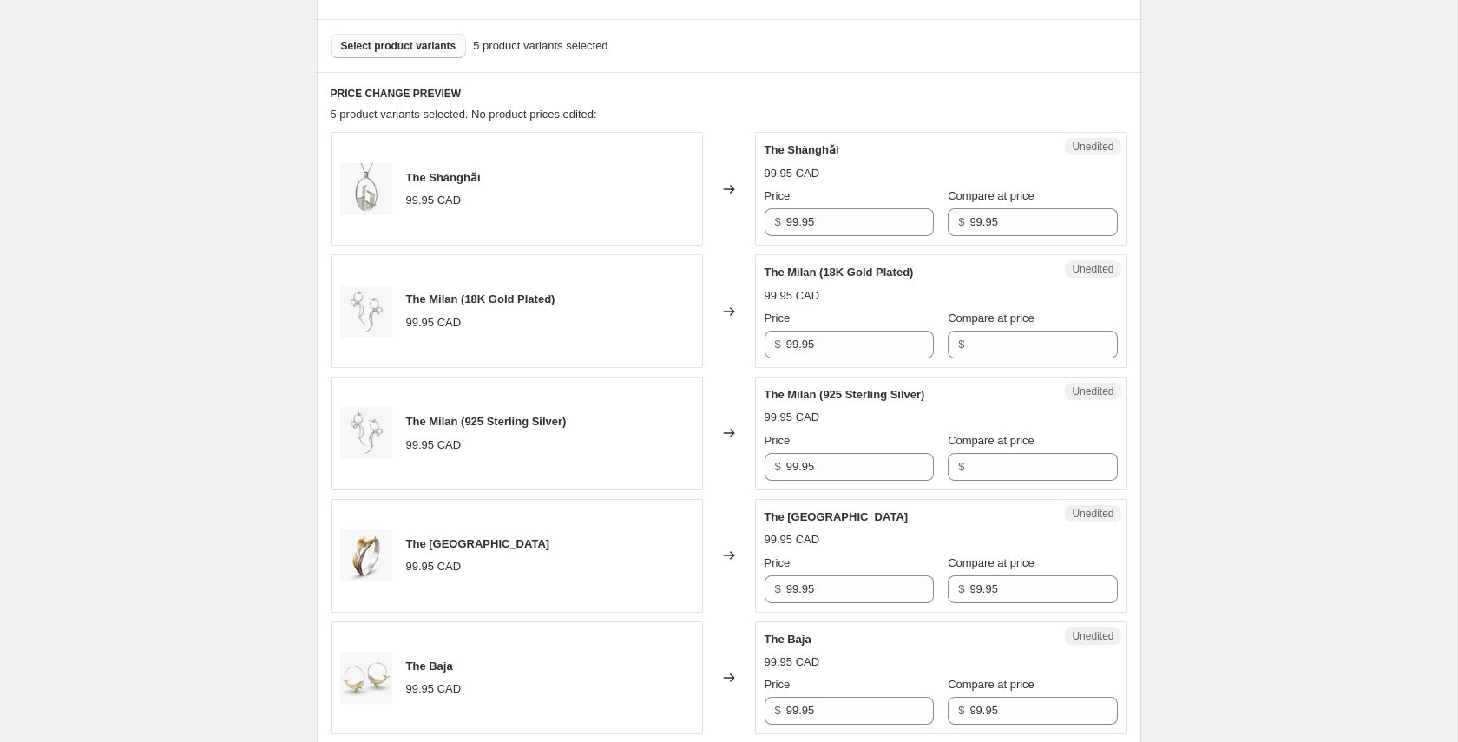
scroll to position [494, 0]
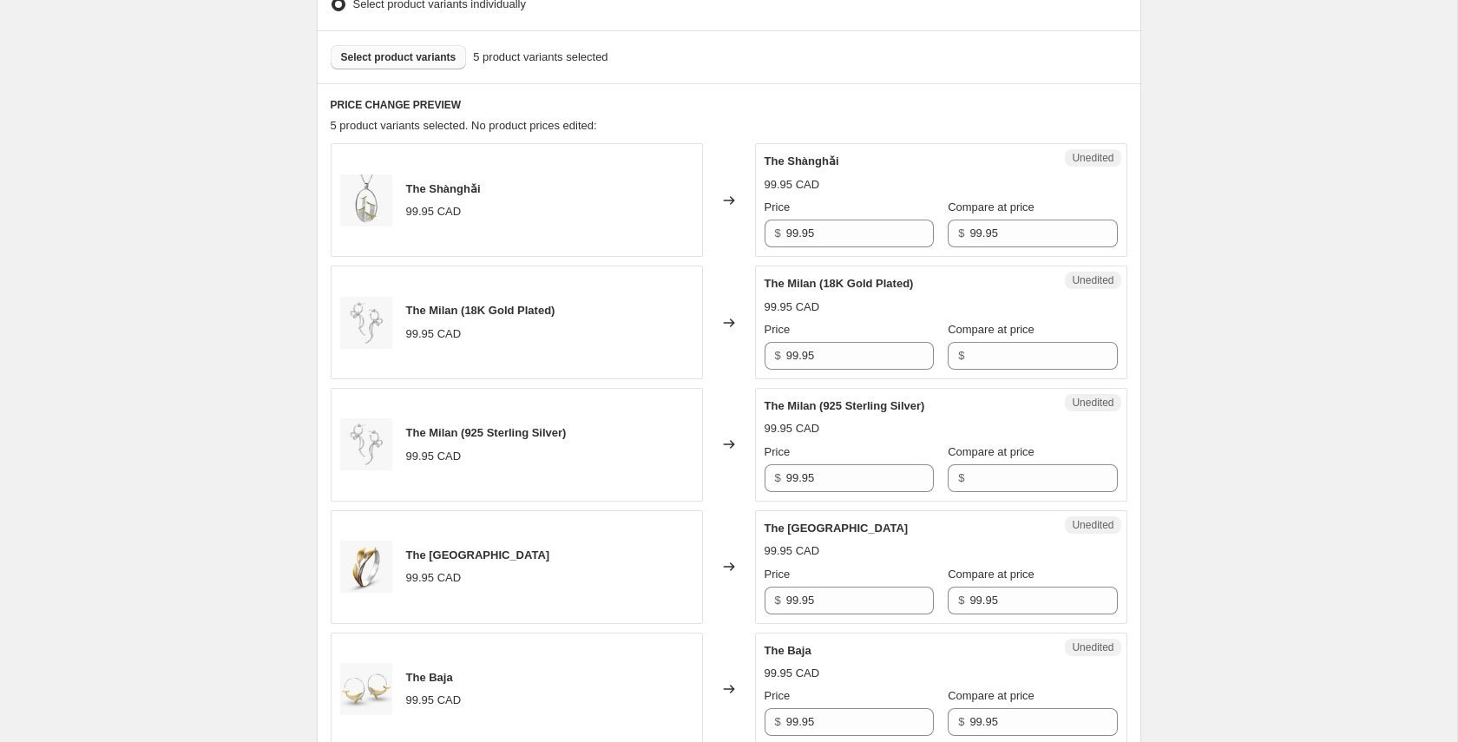
click at [795, 248] on div "Unedited The Shànghǎi 99.95 CAD Price $ 99.95 Compare at price $ 99.95" at bounding box center [941, 200] width 372 height 114
click at [795, 235] on input "99.95" at bounding box center [860, 234] width 148 height 28
click at [958, 234] on span "$" at bounding box center [961, 232] width 6 height 13
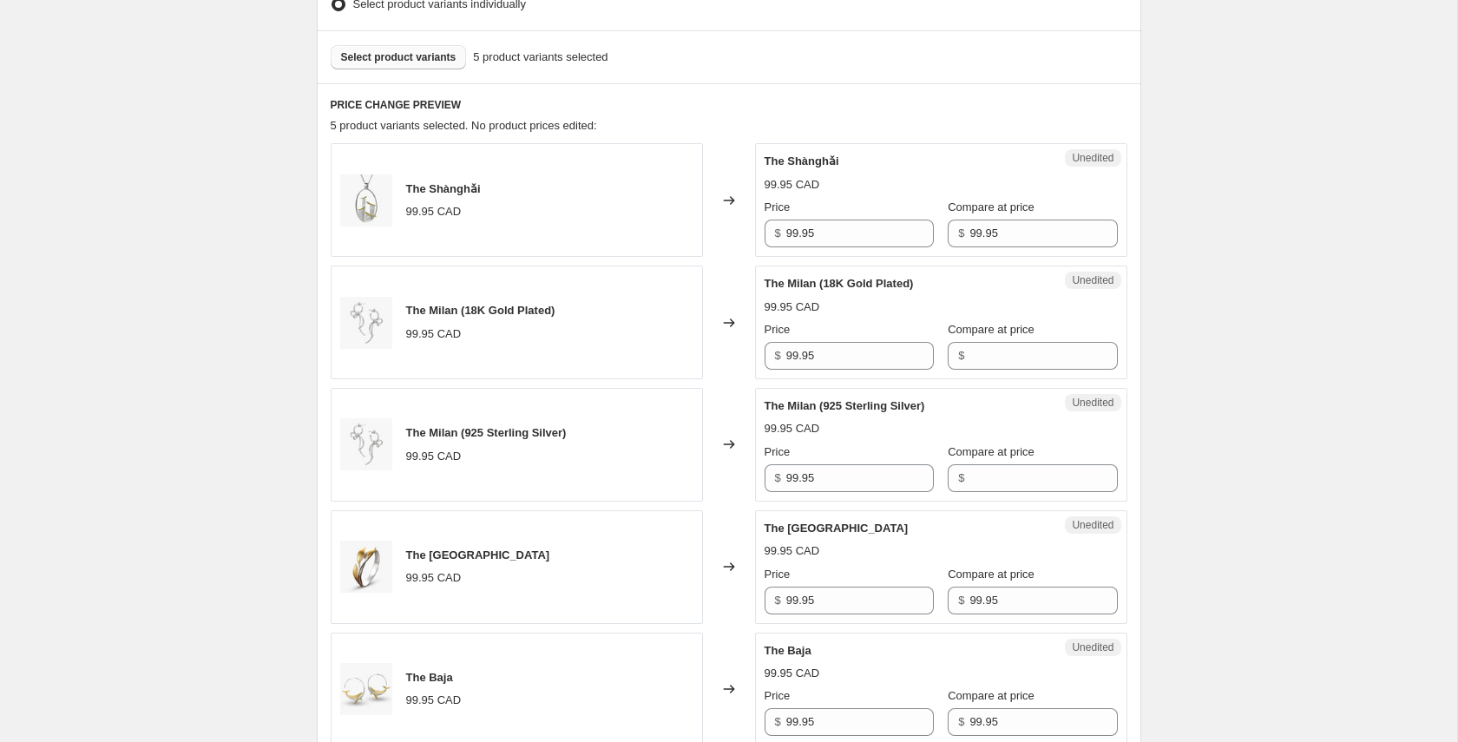
click at [958, 234] on span "$" at bounding box center [961, 232] width 6 height 13
click at [969, 234] on input "99.95" at bounding box center [1043, 234] width 148 height 28
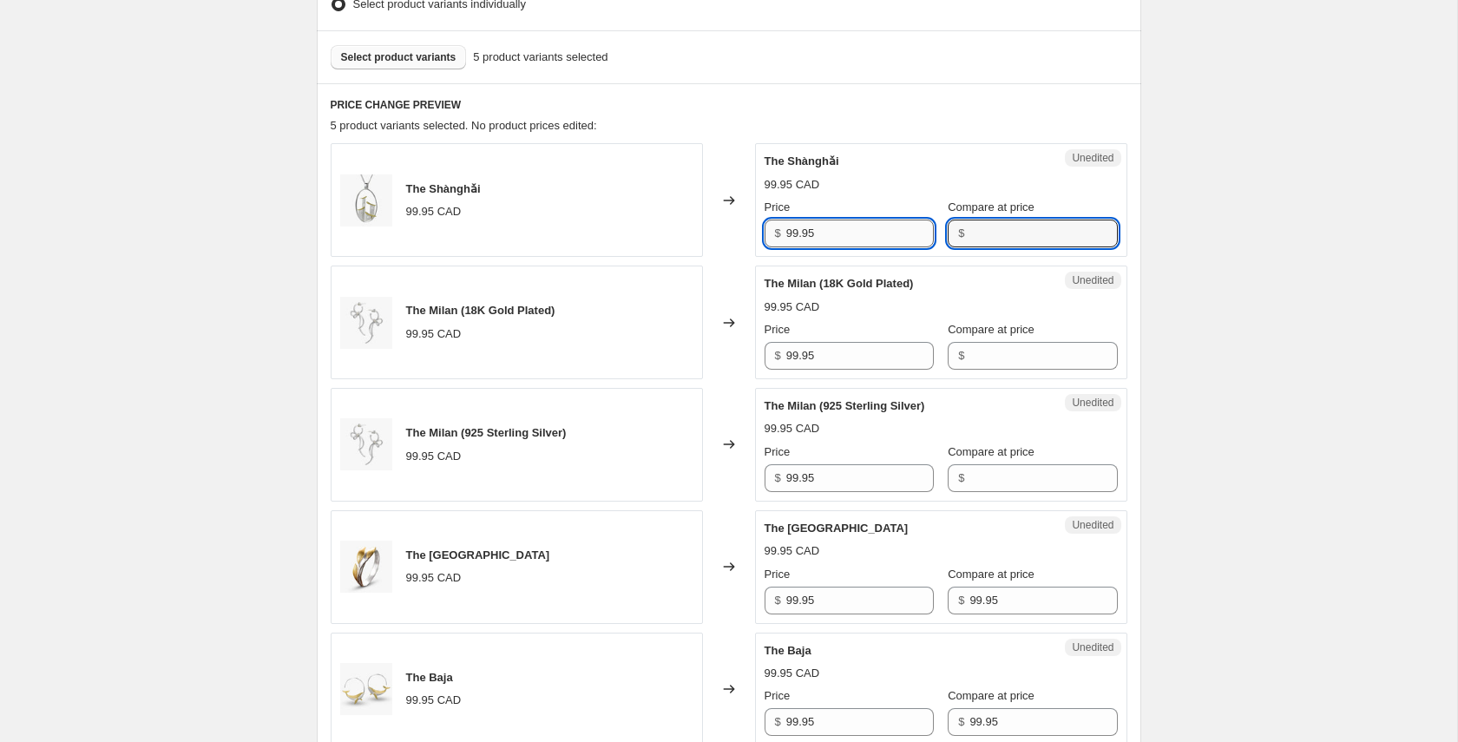
click at [845, 238] on input "99.95" at bounding box center [860, 234] width 148 height 28
click at [839, 235] on input "119.95" at bounding box center [860, 234] width 148 height 28
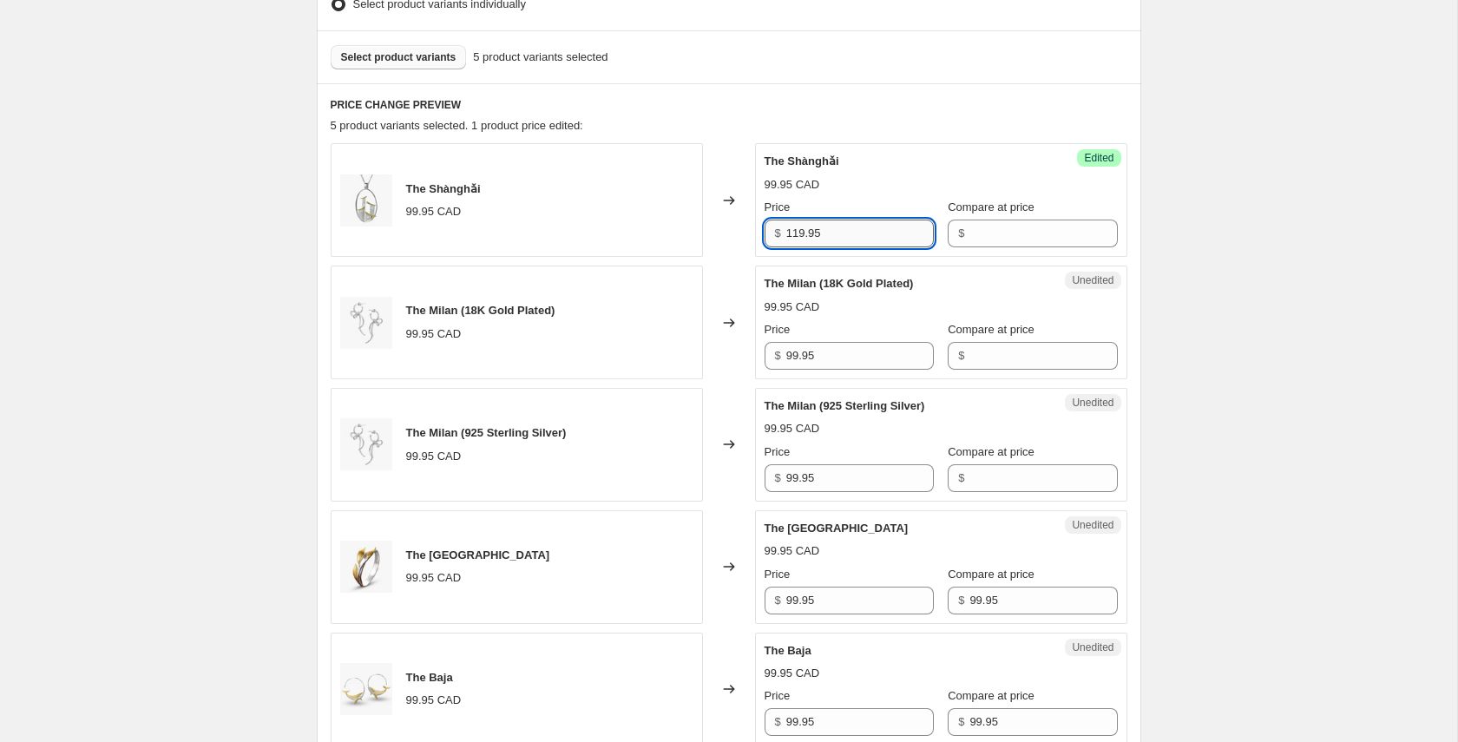
click at [839, 235] on input "119.95" at bounding box center [860, 234] width 148 height 28
type input "119.95"
click at [815, 351] on input "99.95" at bounding box center [860, 356] width 148 height 28
paste input "11"
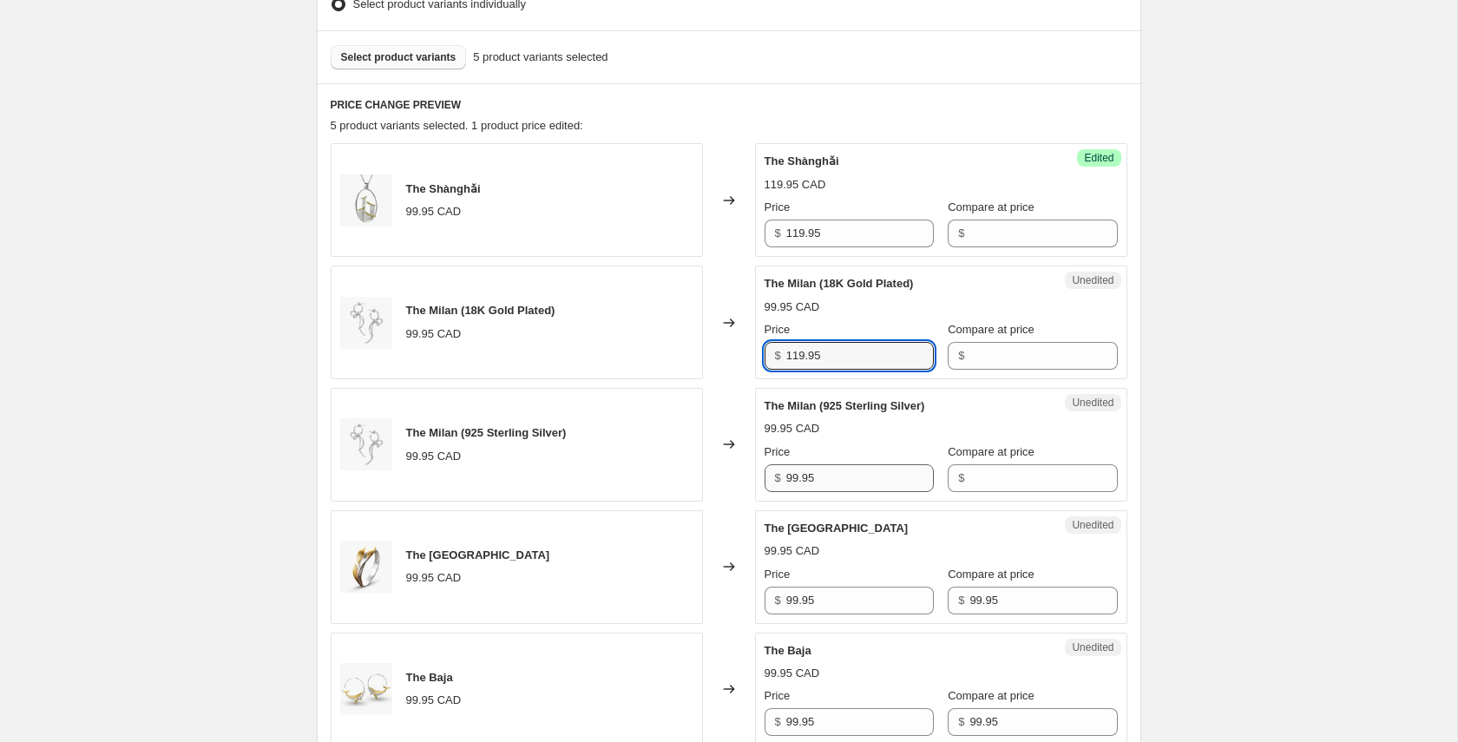
type input "119.95"
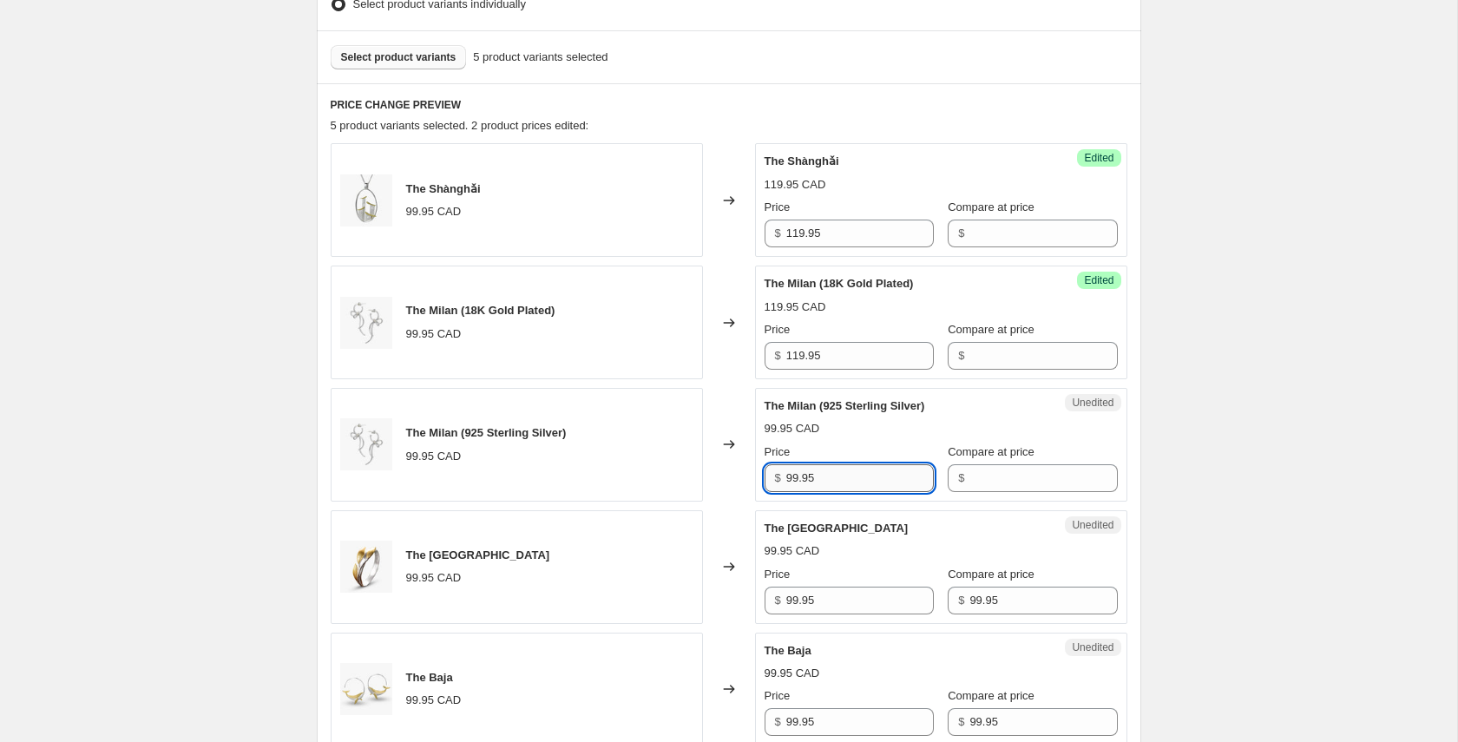
click at [823, 481] on input "99.95" at bounding box center [860, 478] width 148 height 28
paste input "11"
type input "119.95"
click at [821, 594] on input "99.95" at bounding box center [860, 601] width 148 height 28
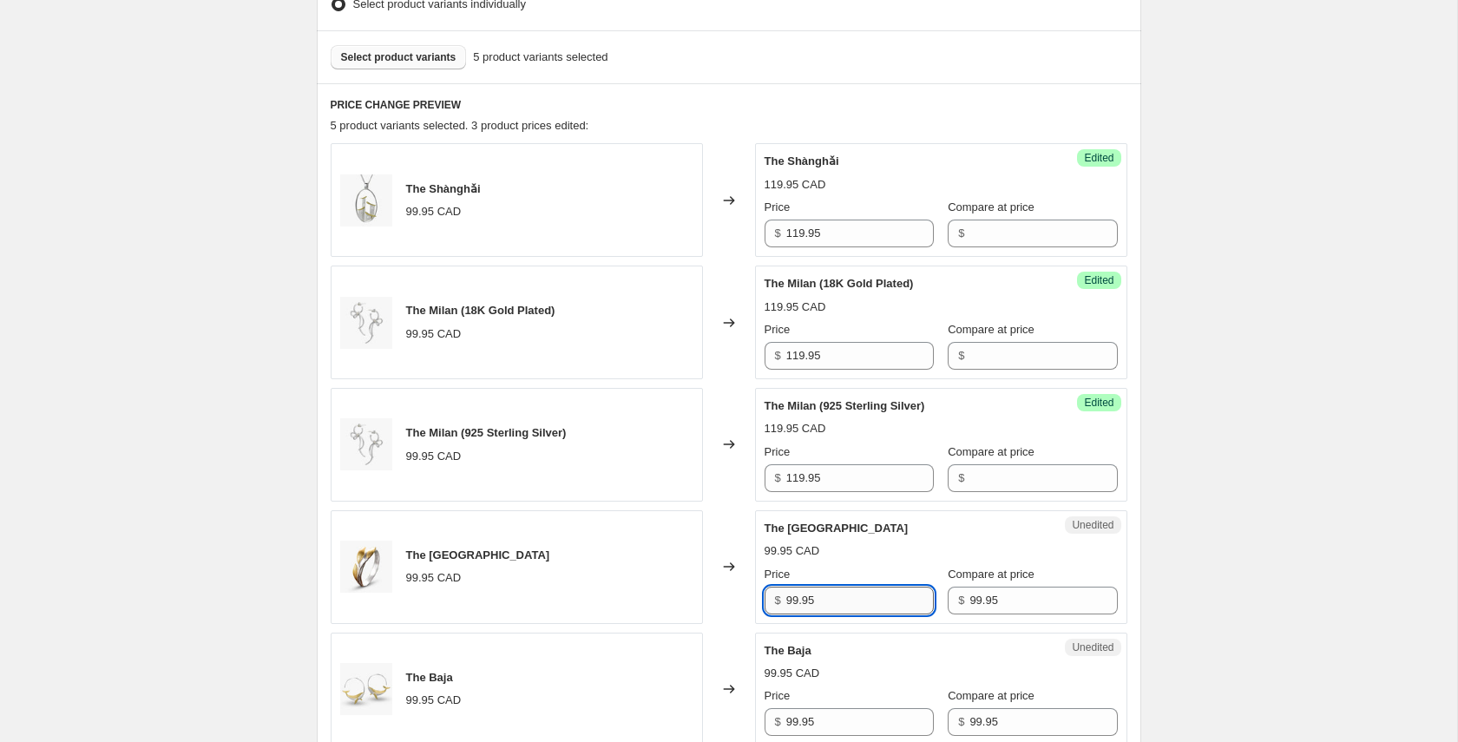
click at [821, 594] on input "99.95" at bounding box center [860, 601] width 148 height 28
paste input "11"
type input "119.95"
click at [975, 607] on input "99.95" at bounding box center [1043, 601] width 148 height 28
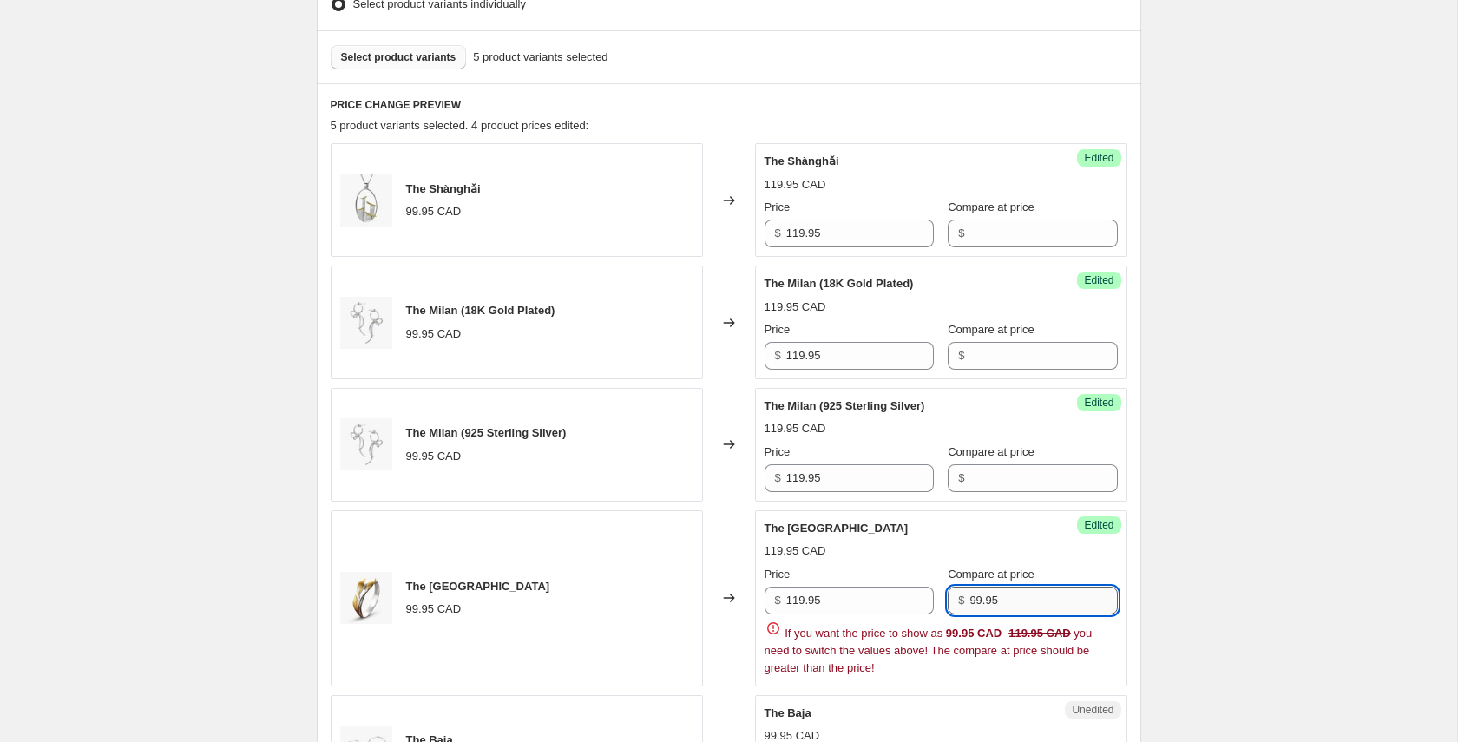
click at [975, 607] on input "99.95" at bounding box center [1043, 601] width 148 height 28
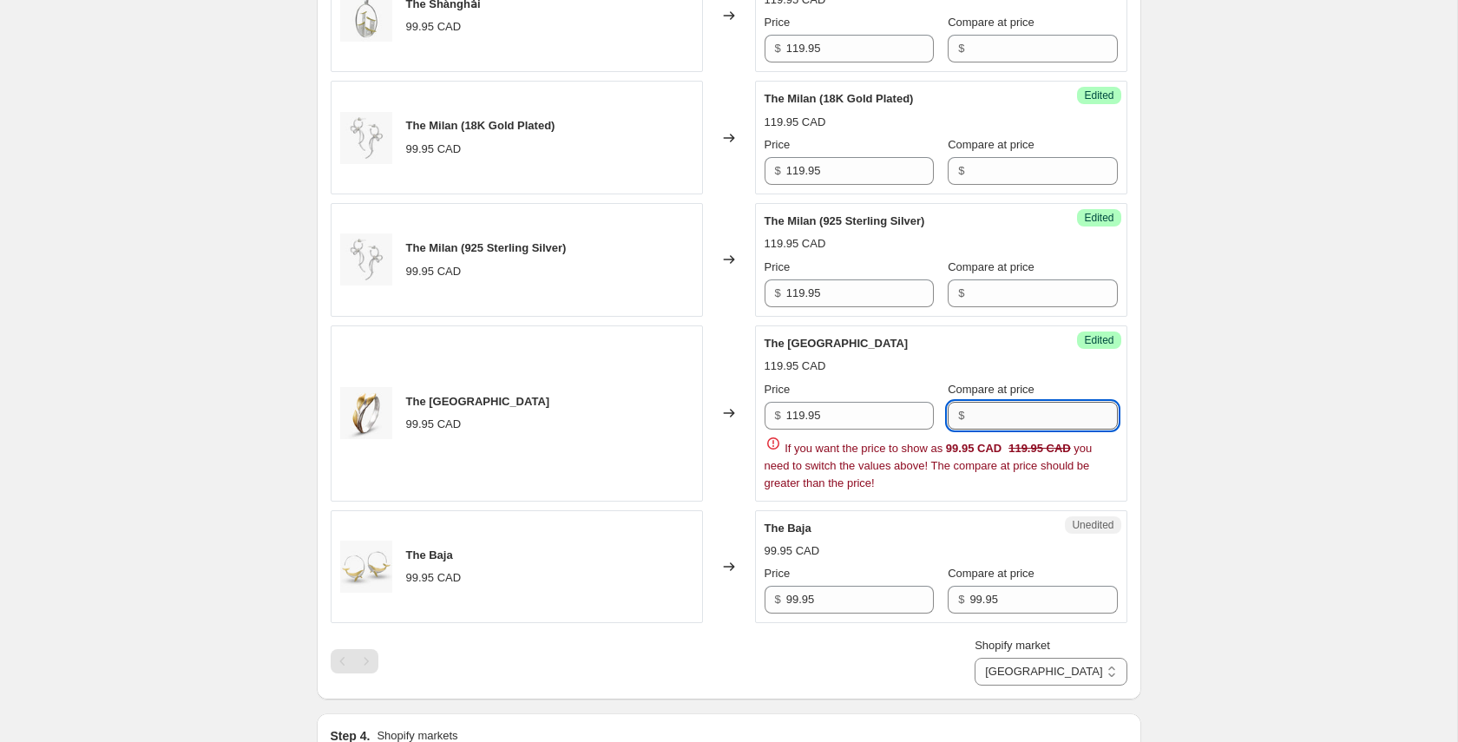
scroll to position [803, 0]
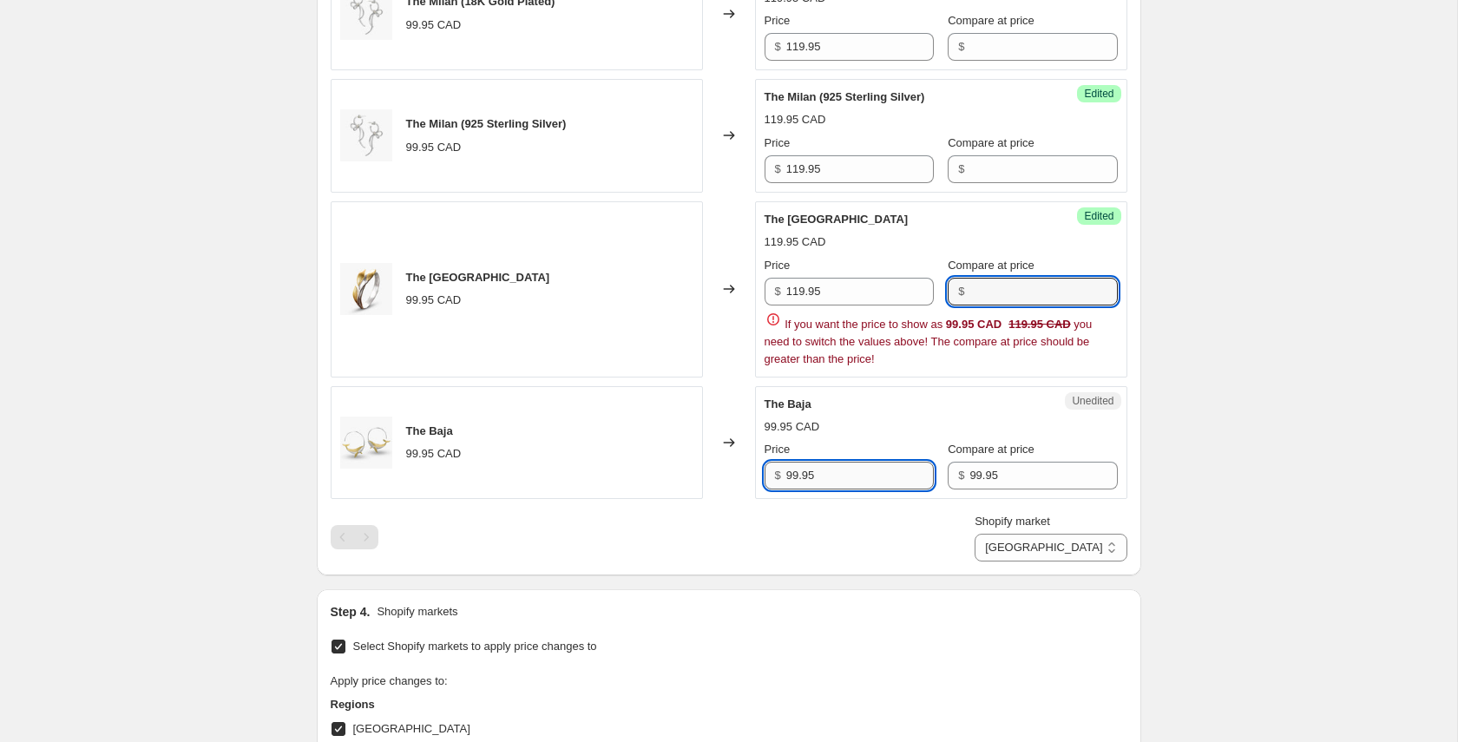
click at [825, 478] on div "The Shànghǎi 99.95 CAD Changed to Success Edited The Shànghǎi 119.95 CAD Price …" at bounding box center [729, 197] width 797 height 727
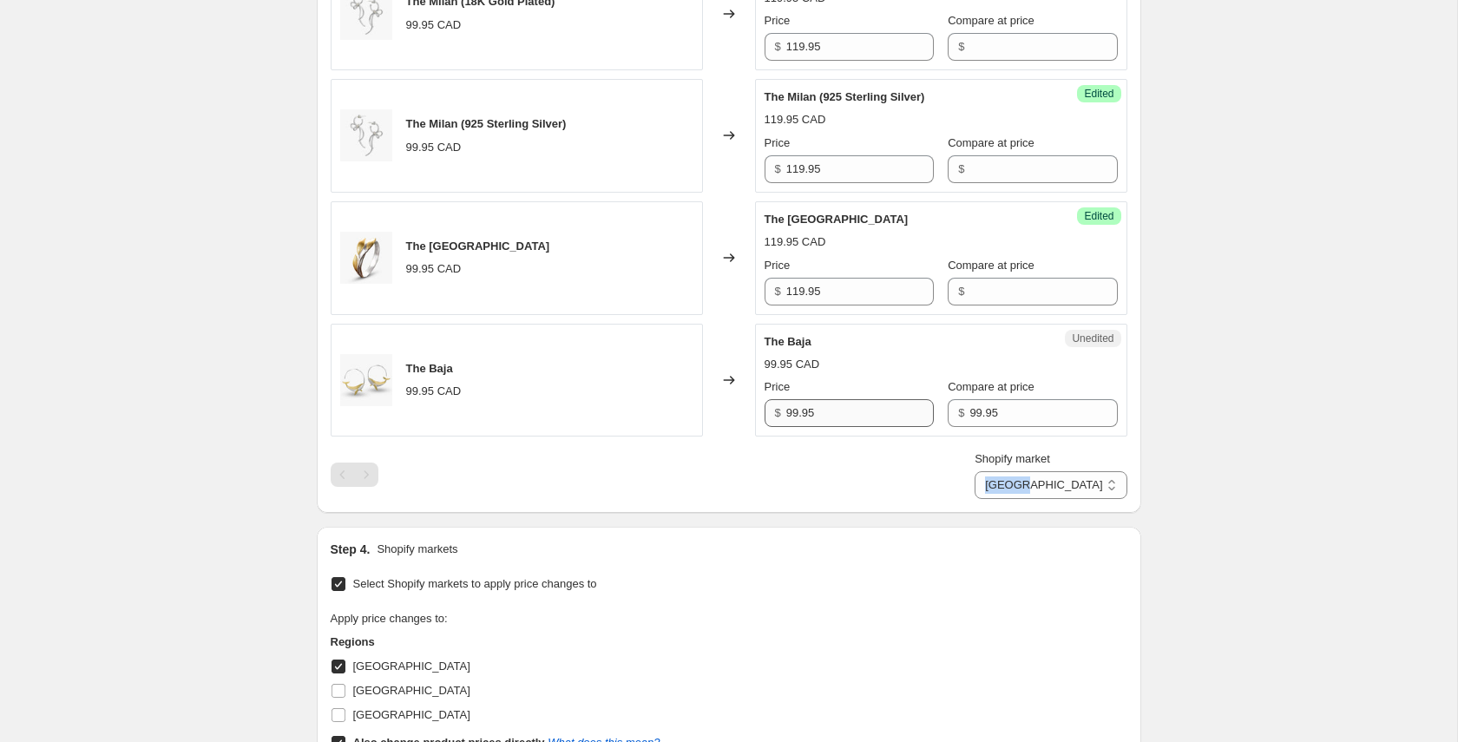
click at [825, 478] on div "Shopify market Direct prices [GEOGRAPHIC_DATA] [GEOGRAPHIC_DATA]" at bounding box center [729, 474] width 797 height 49
click at [817, 406] on input "99.95" at bounding box center [860, 413] width 148 height 28
paste input "11"
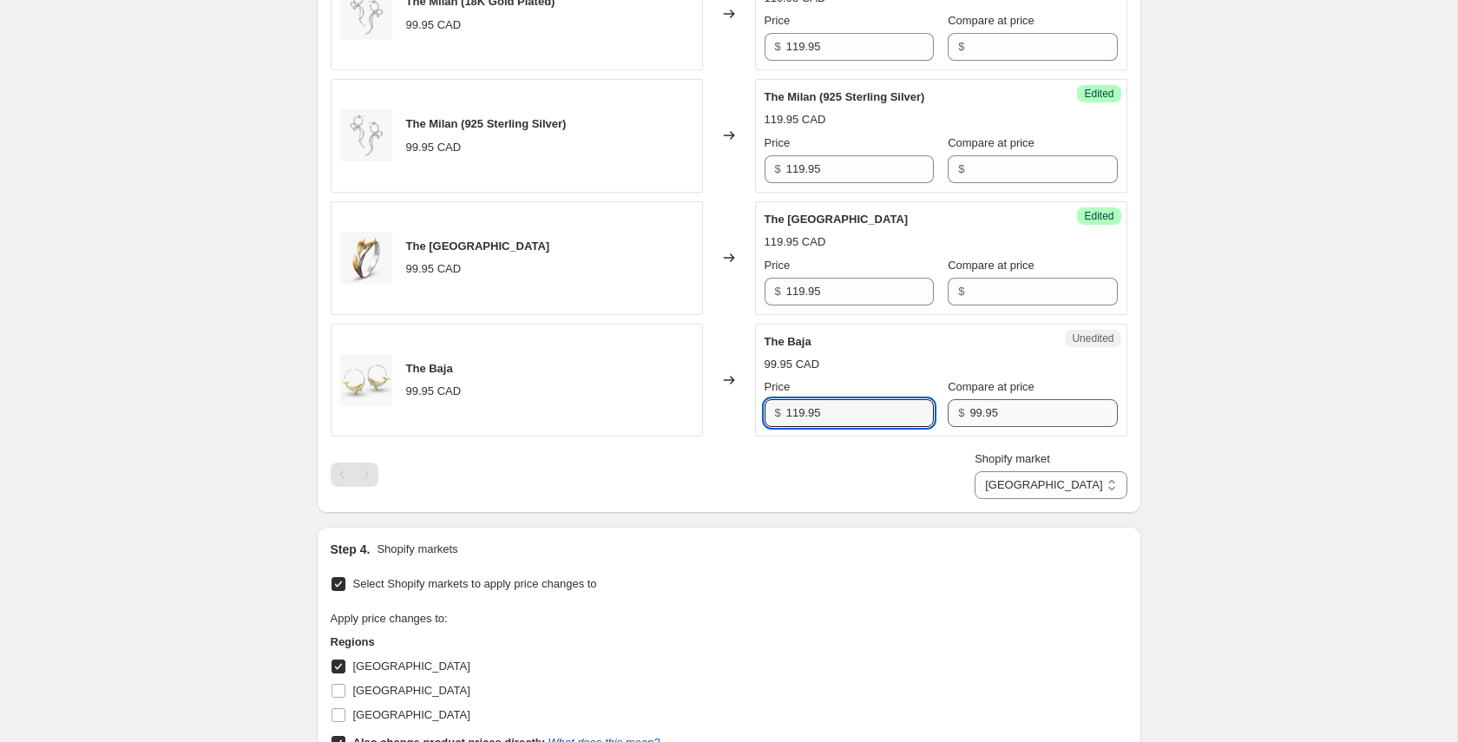
type input "119.95"
click at [982, 403] on input "99.95" at bounding box center [1043, 413] width 148 height 28
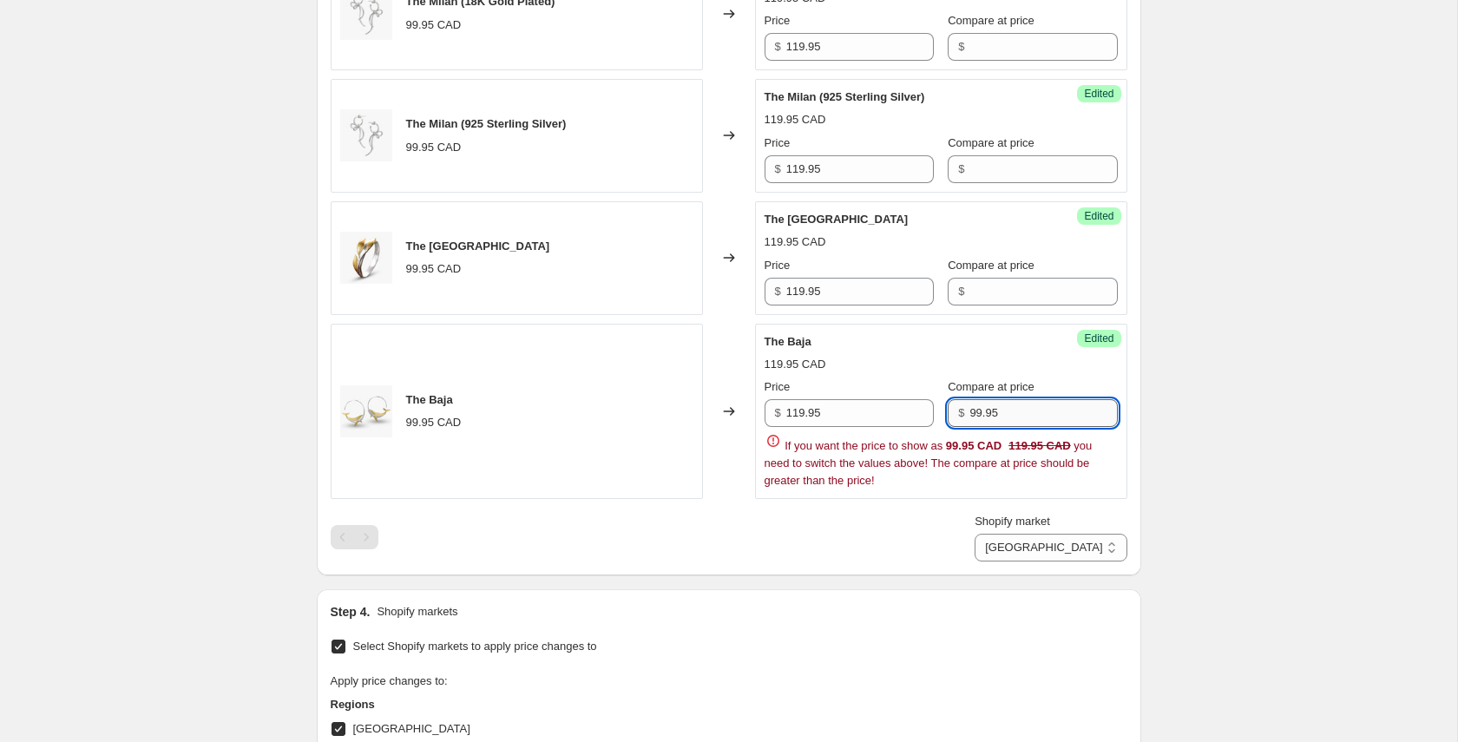
click at [982, 403] on input "99.95" at bounding box center [1043, 413] width 148 height 28
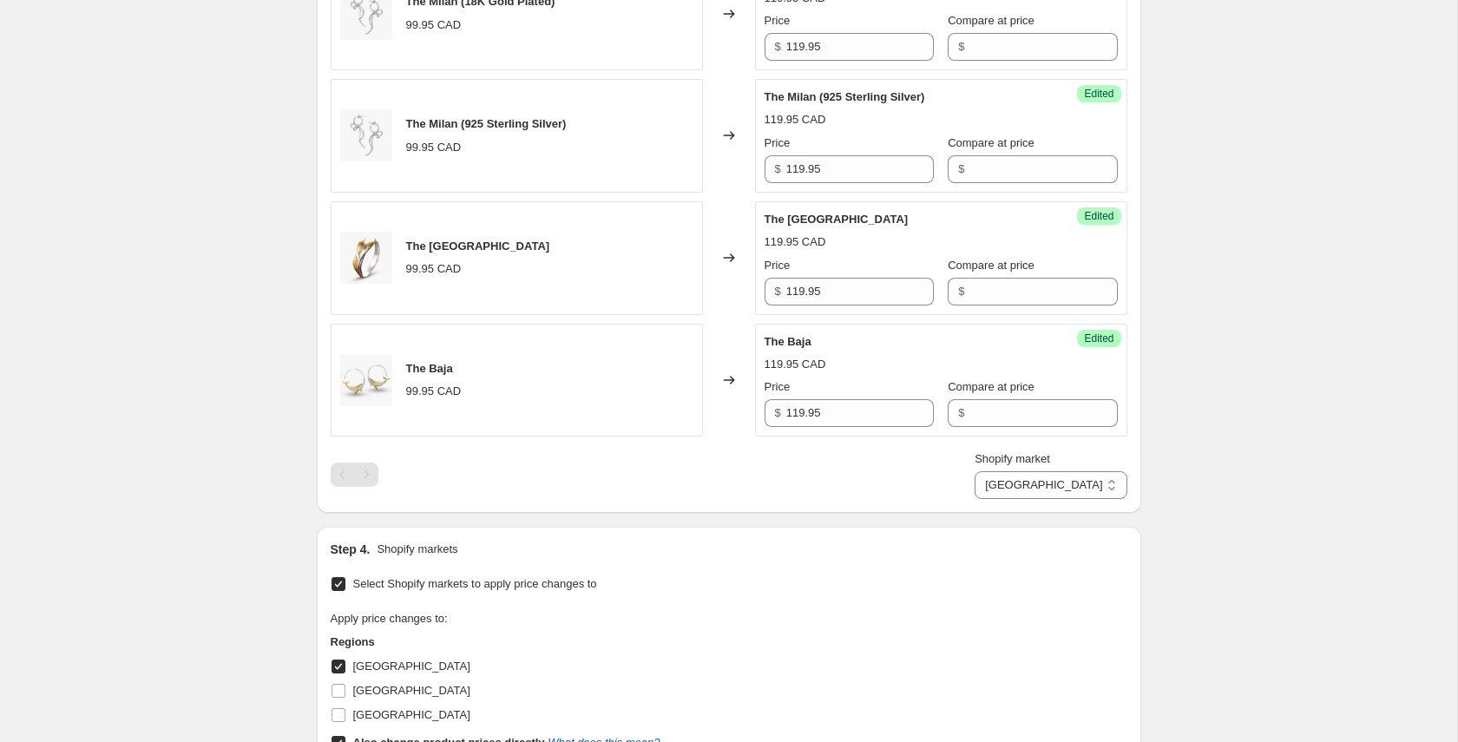
click at [921, 581] on div "Step 1. Optionally give your price [MEDICAL_DATA] a title (eg "March 30% off sa…" at bounding box center [722, 106] width 838 height 1714
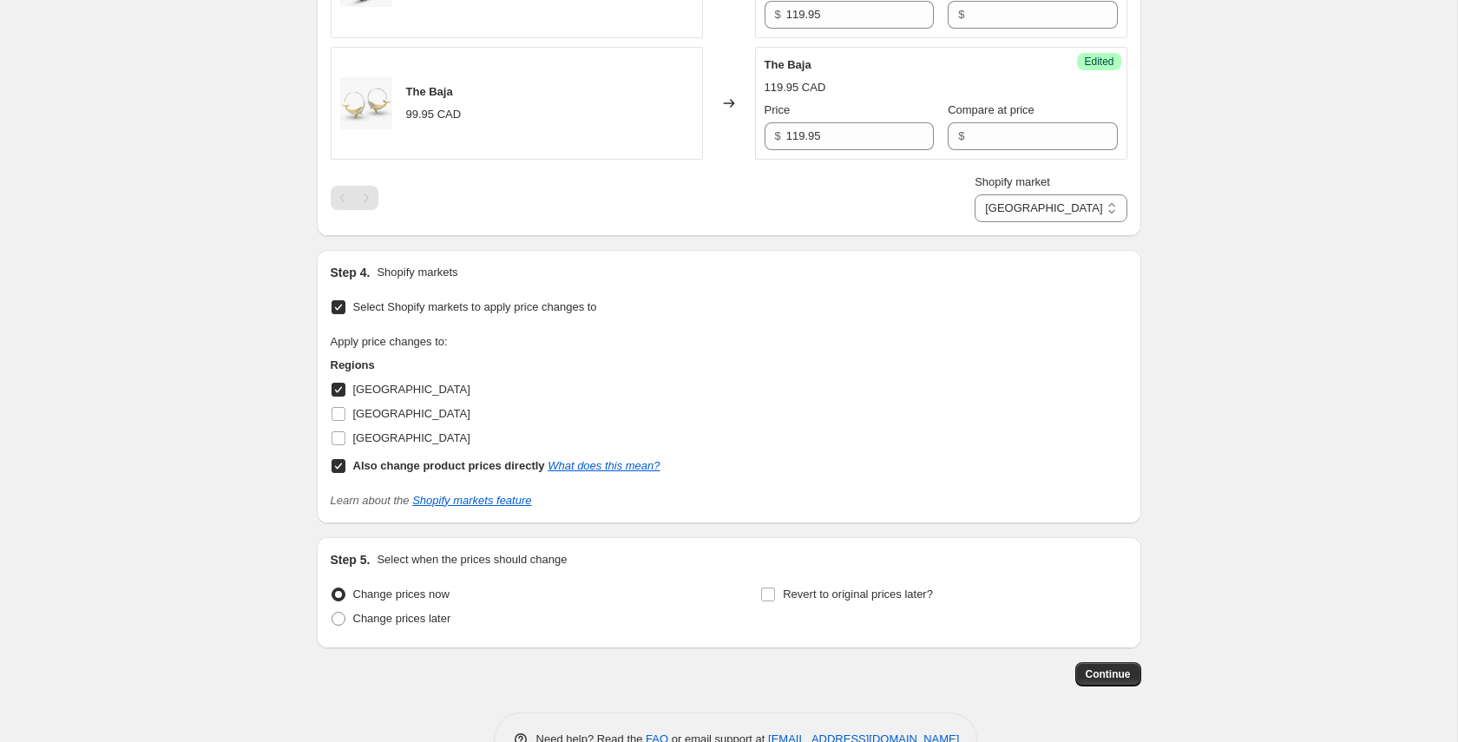
scroll to position [1130, 0]
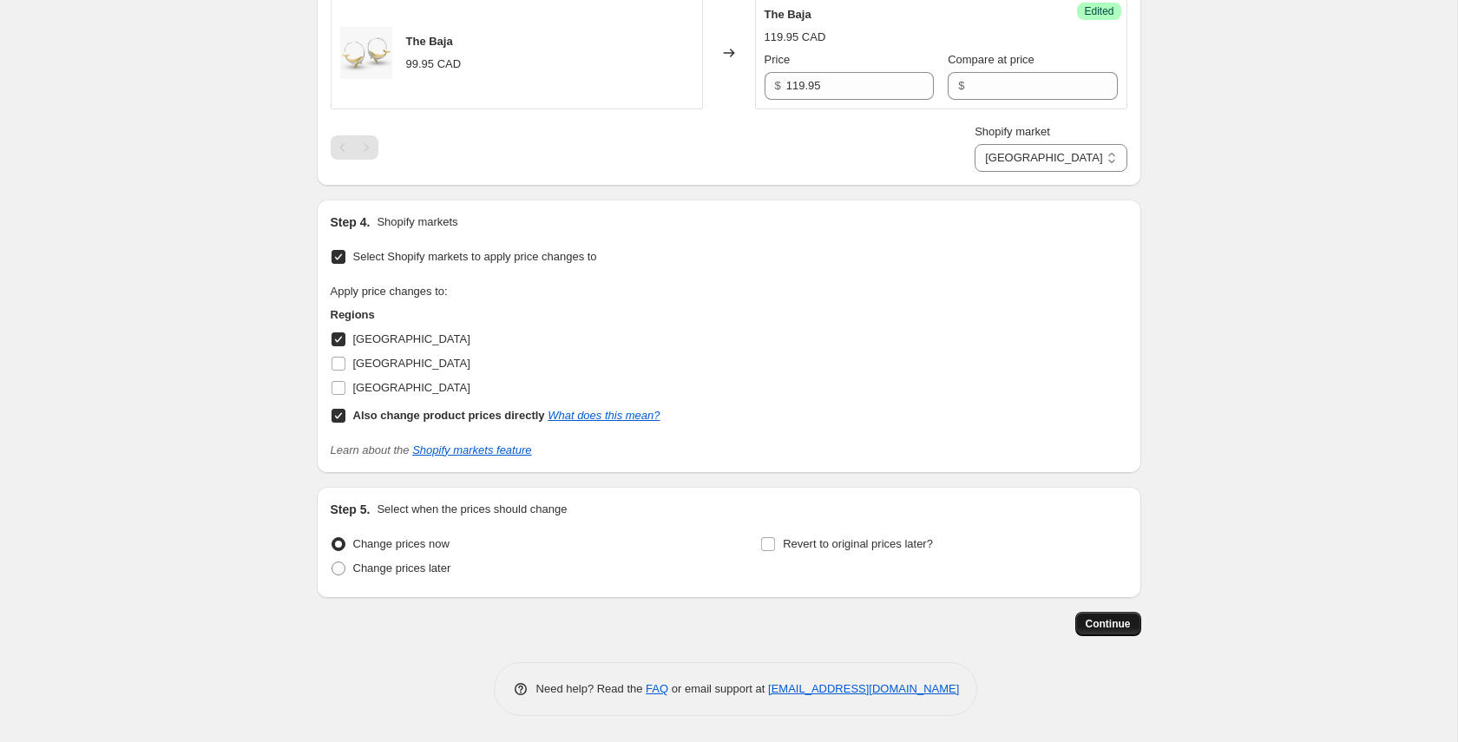
click at [1099, 627] on span "Continue" at bounding box center [1108, 624] width 45 height 14
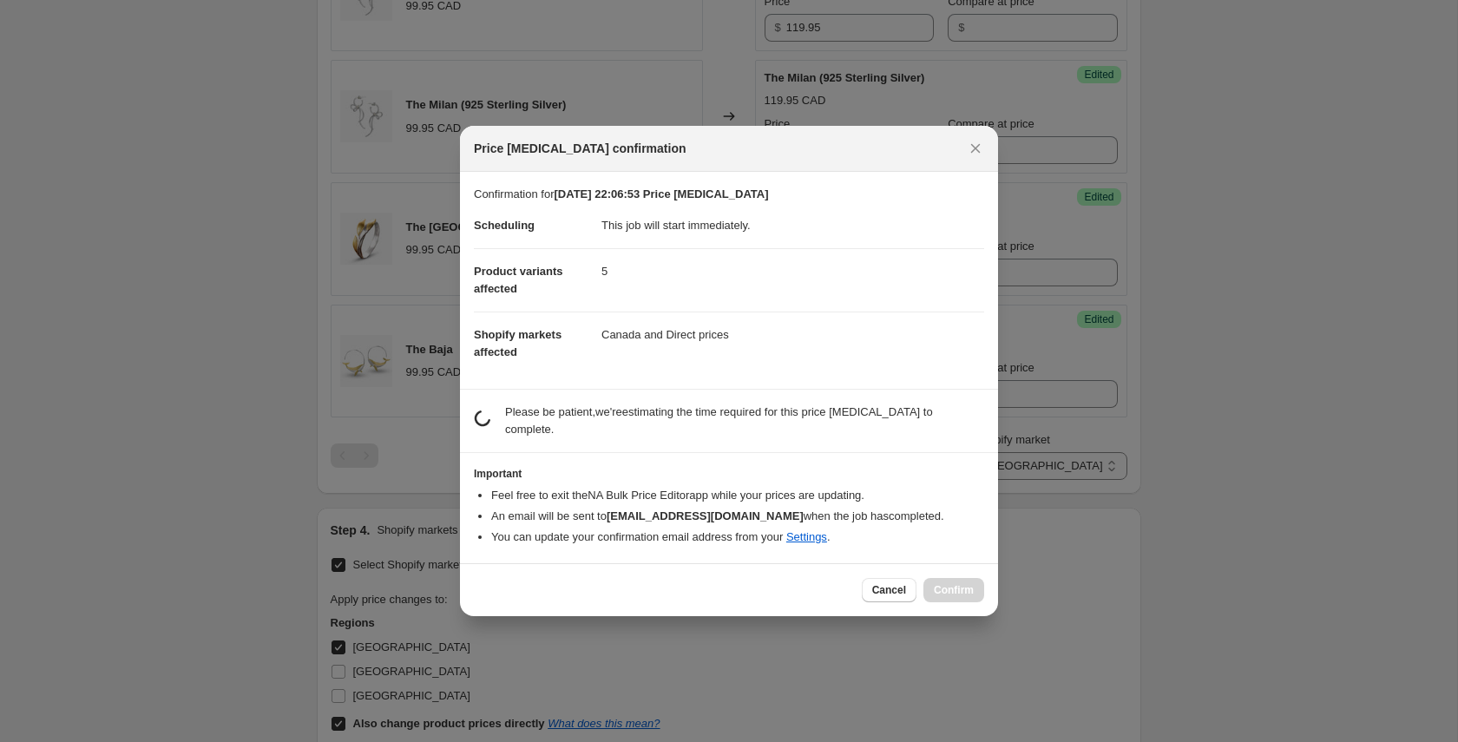
scroll to position [0, 0]
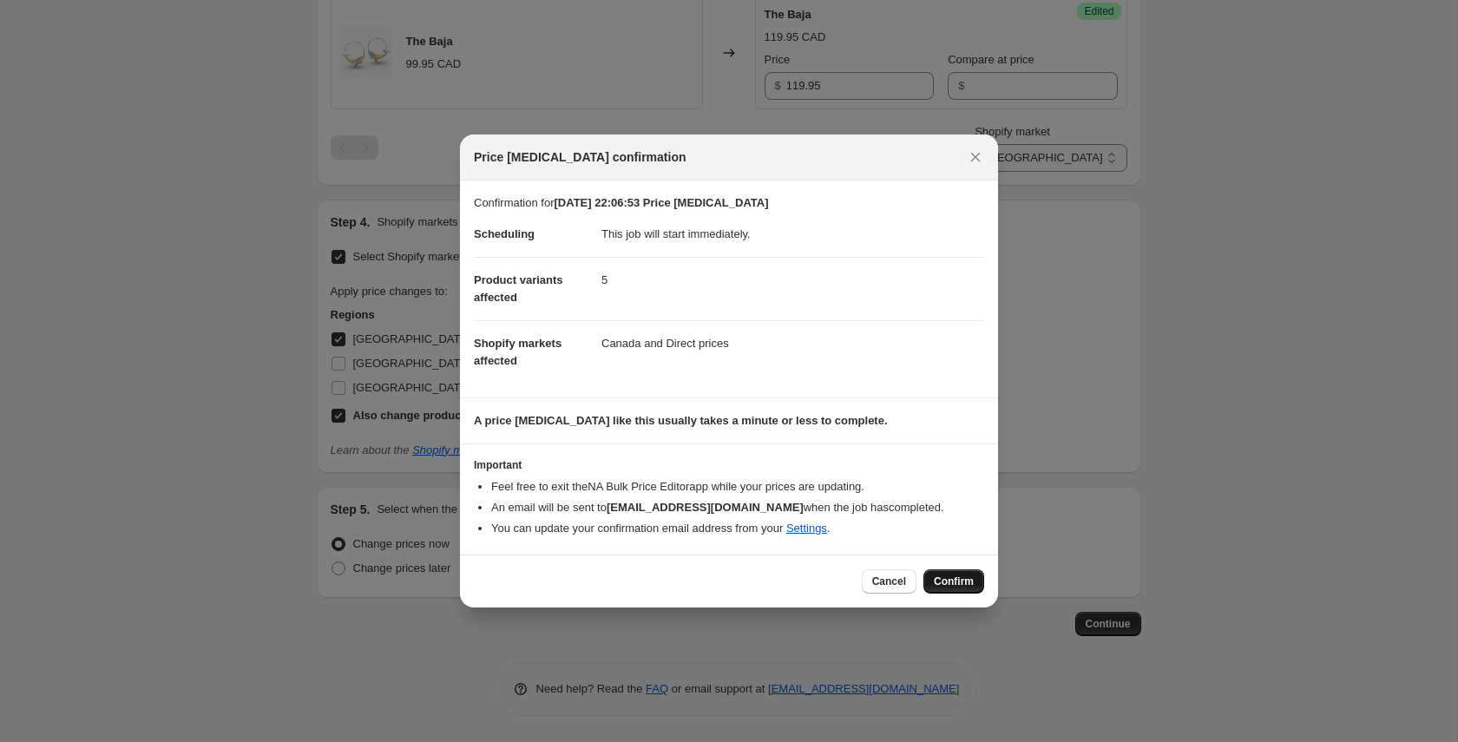
click at [962, 586] on span "Confirm" at bounding box center [954, 581] width 40 height 14
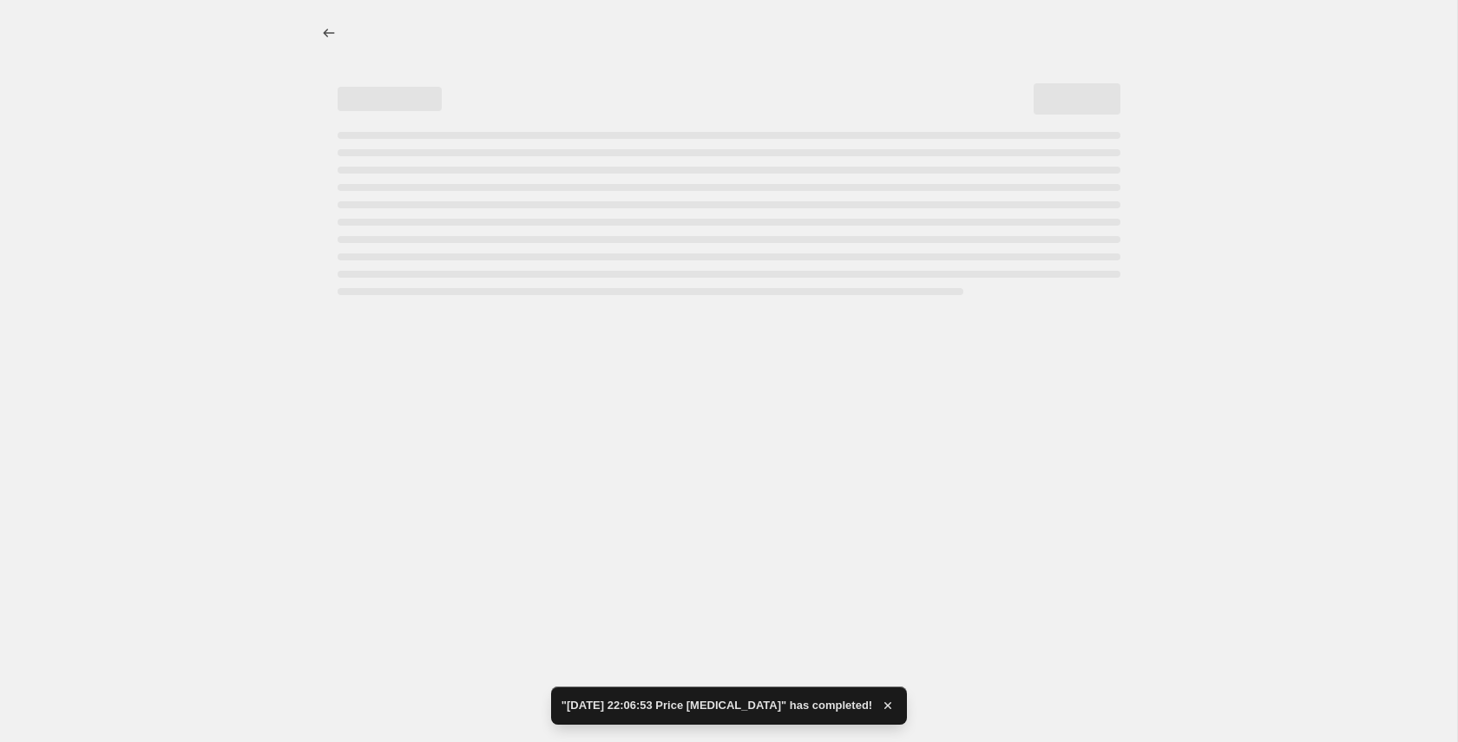
select select "13689618652"
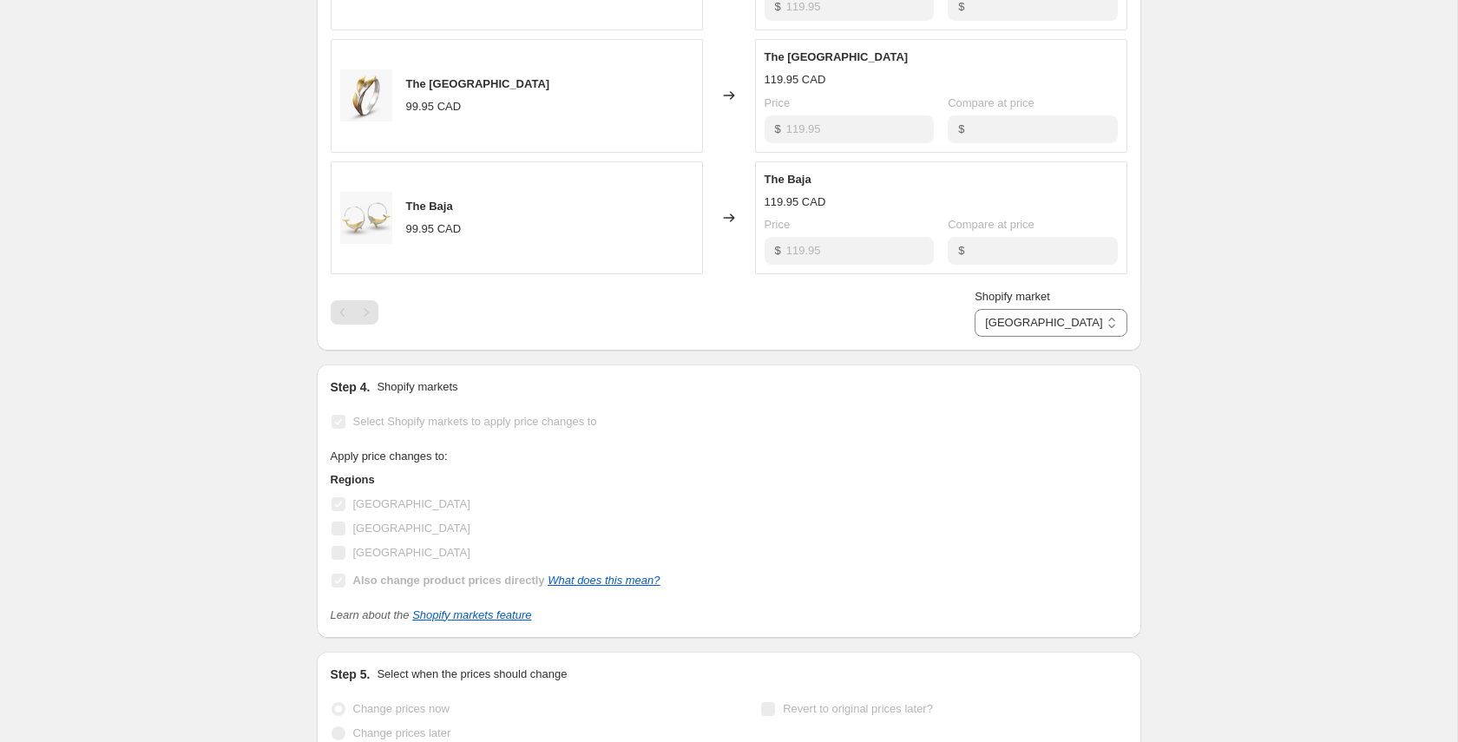
scroll to position [0, 0]
